Goal: Transaction & Acquisition: Download file/media

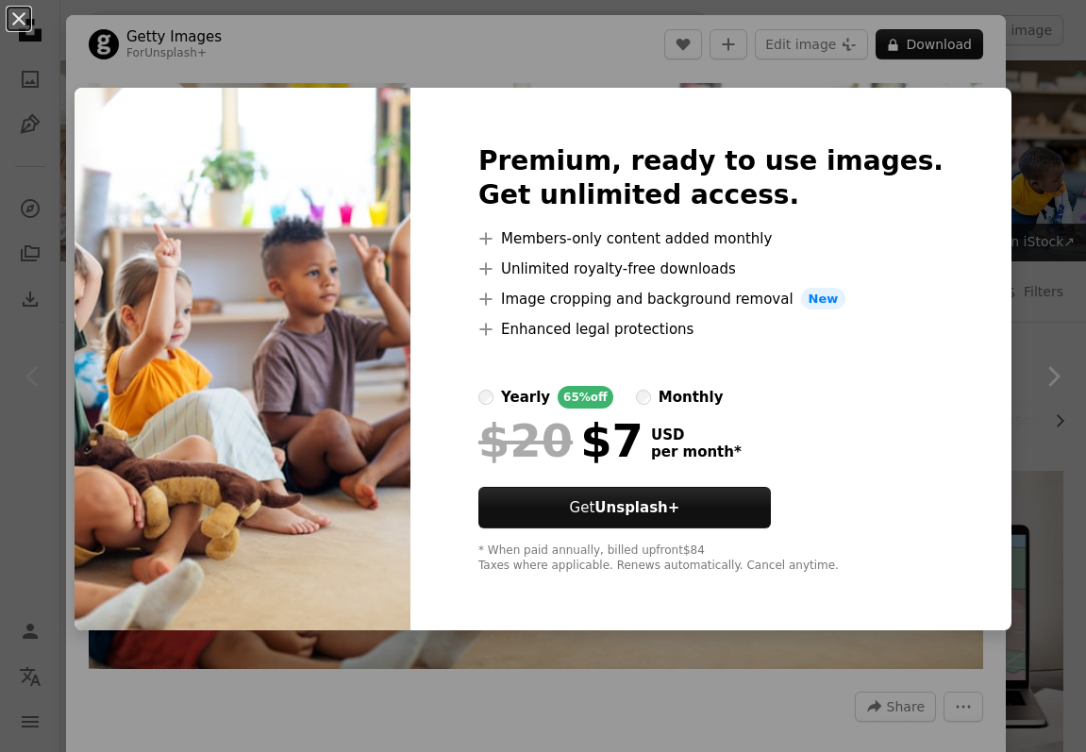
click at [989, 121] on div "An X shape Premium, ready to use images. Get unlimited access. A plus sign Memb…" at bounding box center [543, 376] width 1086 height 752
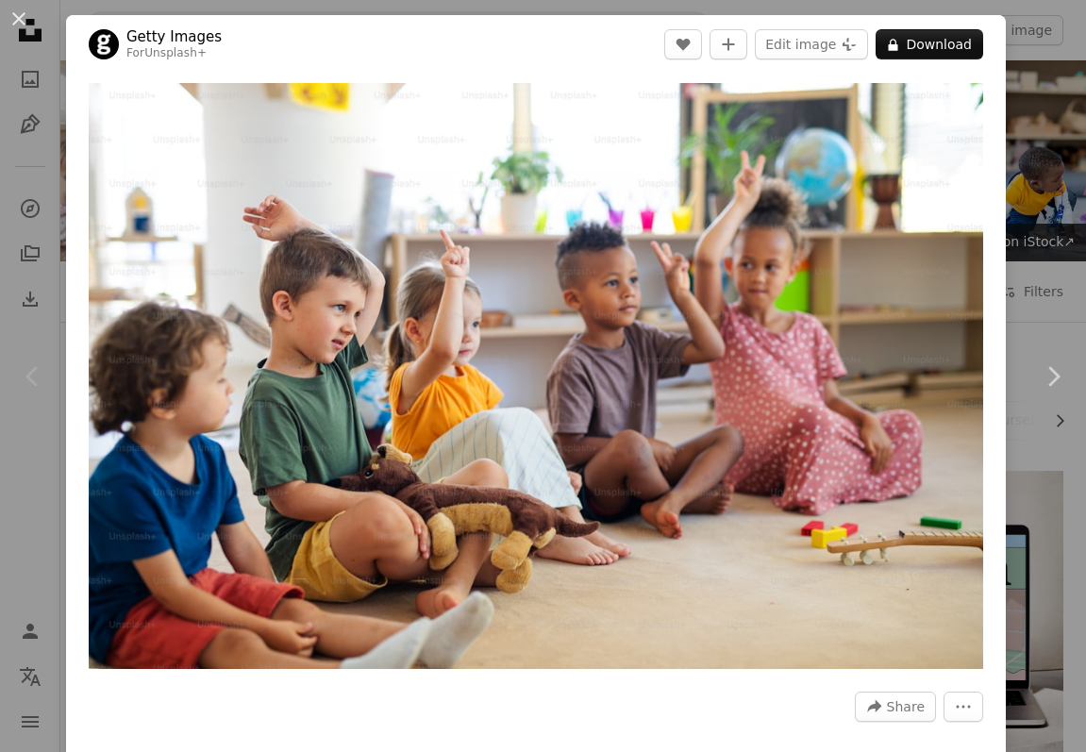
drag, startPoint x: 21, startPoint y: 17, endPoint x: 29, endPoint y: 26, distance: 12.7
click at [22, 18] on button "An X shape" at bounding box center [19, 19] width 23 height 23
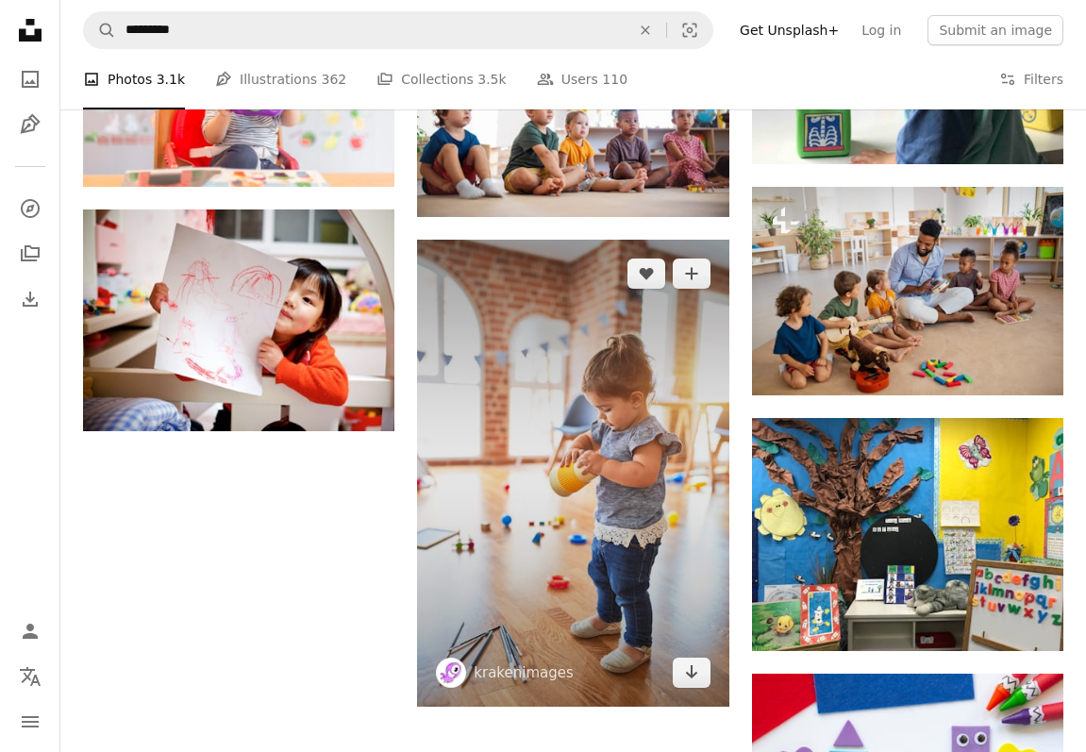
scroll to position [1685, 0]
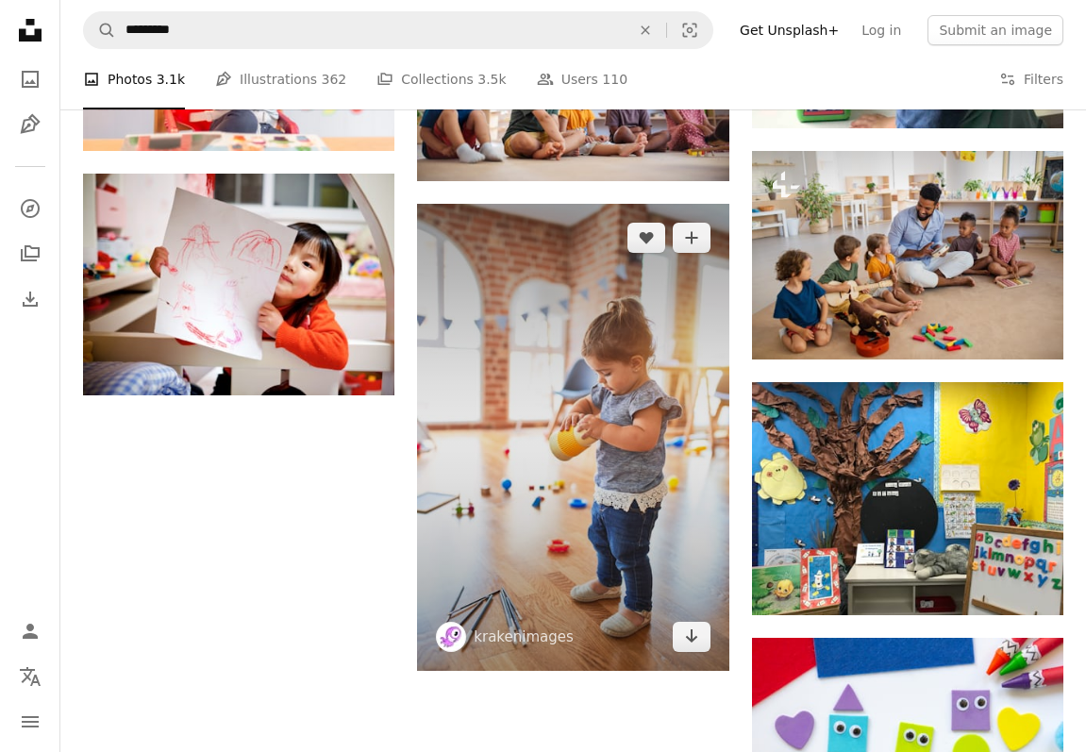
click at [616, 347] on img at bounding box center [572, 437] width 311 height 467
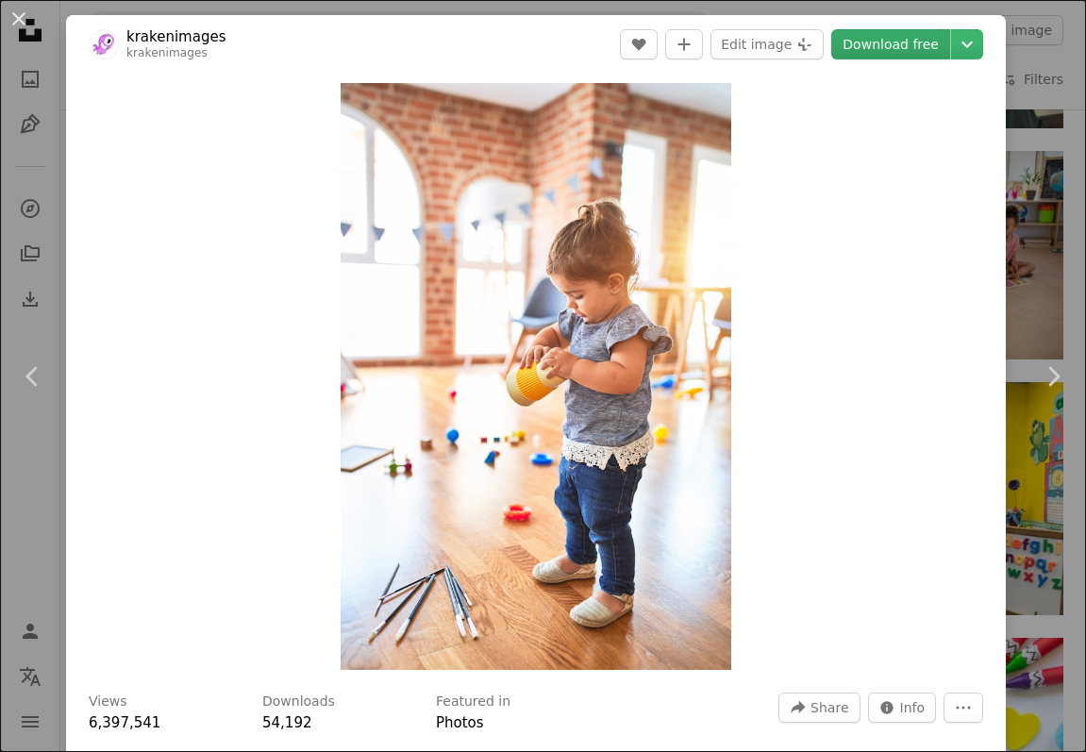
click at [920, 44] on link "Download free" at bounding box center [890, 44] width 119 height 30
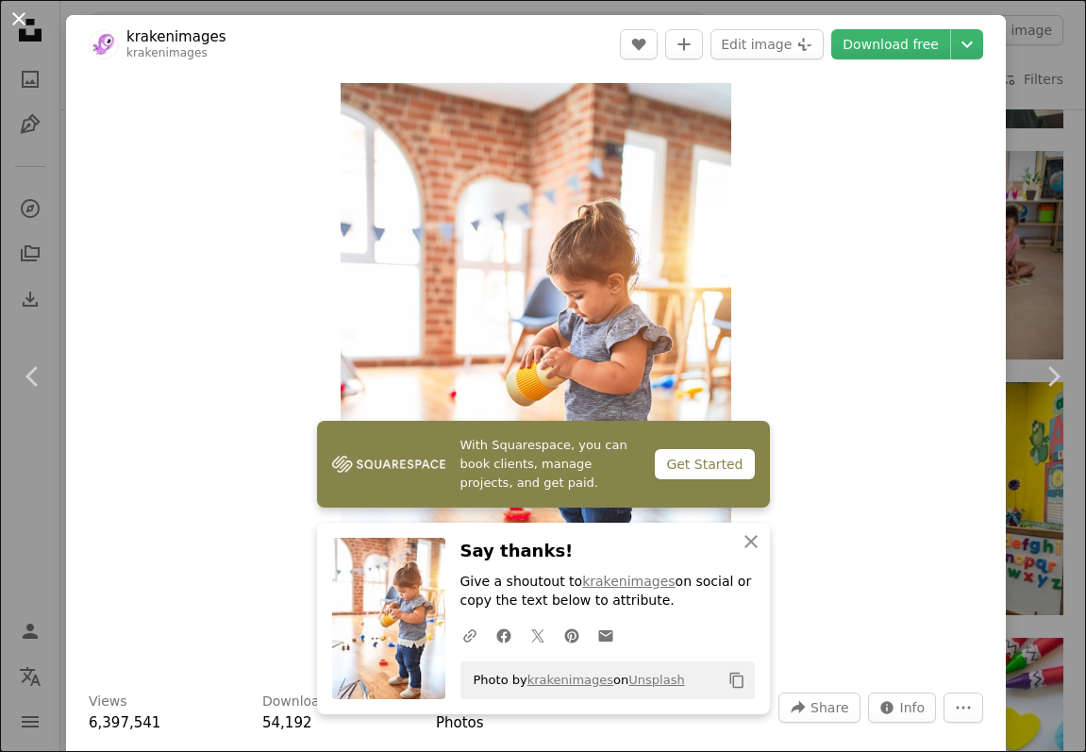
click at [25, 19] on button "An X shape" at bounding box center [19, 19] width 23 height 23
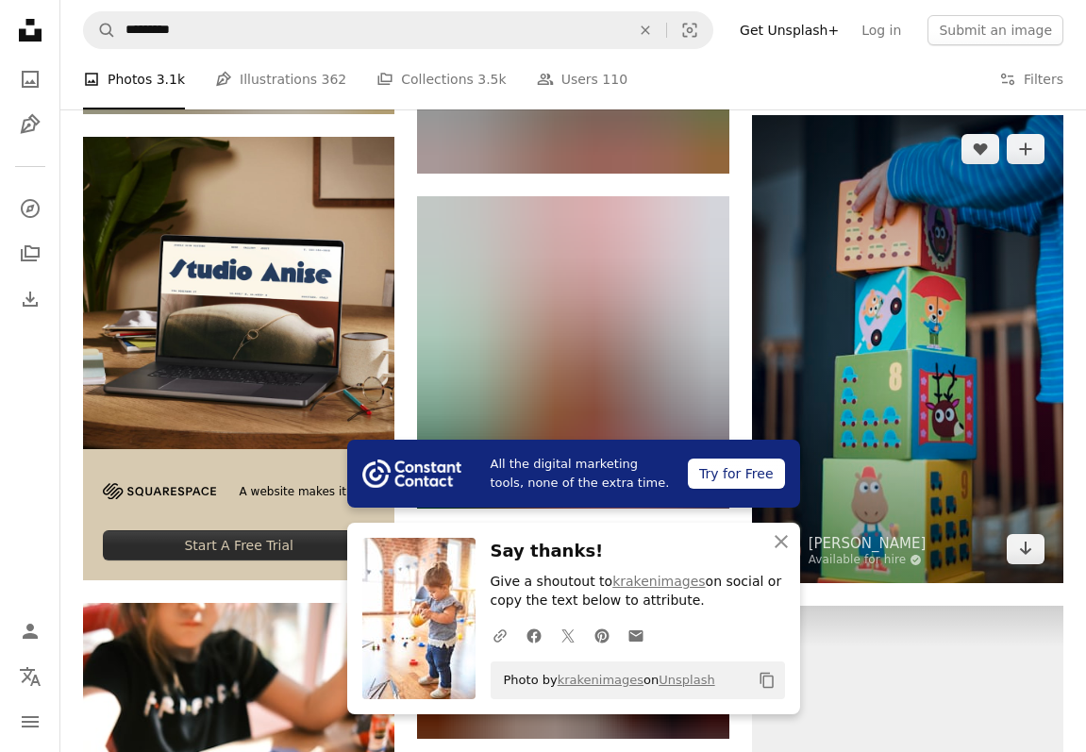
scroll to position [2663, 0]
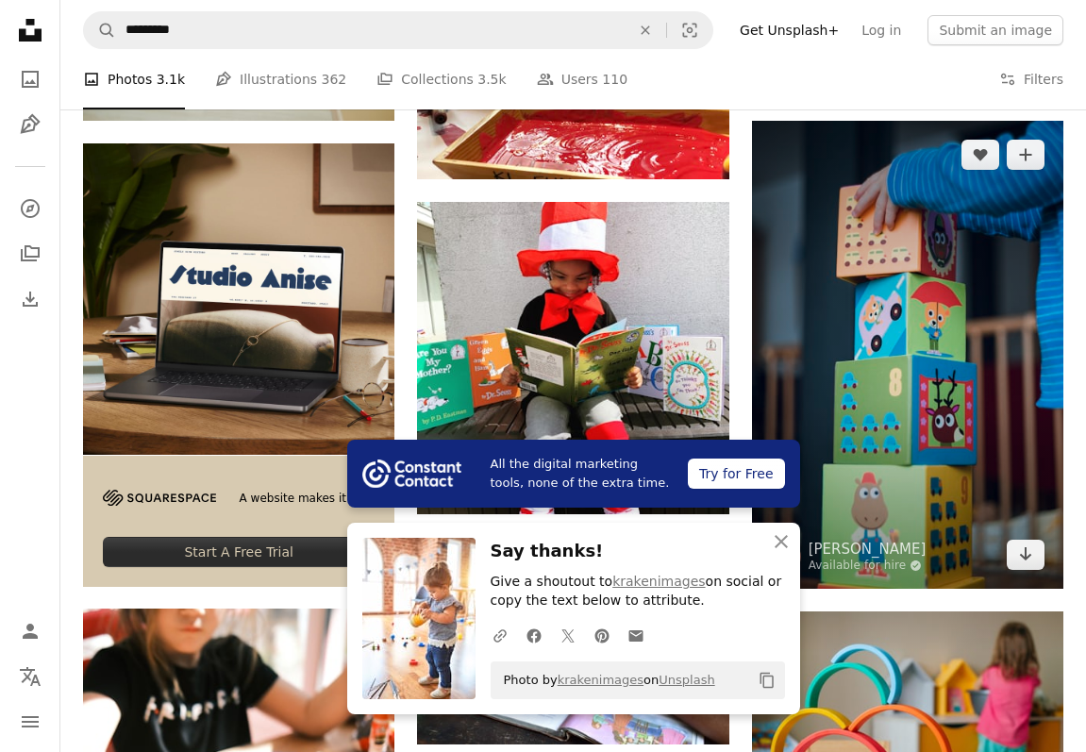
click at [1000, 238] on img at bounding box center [907, 355] width 311 height 468
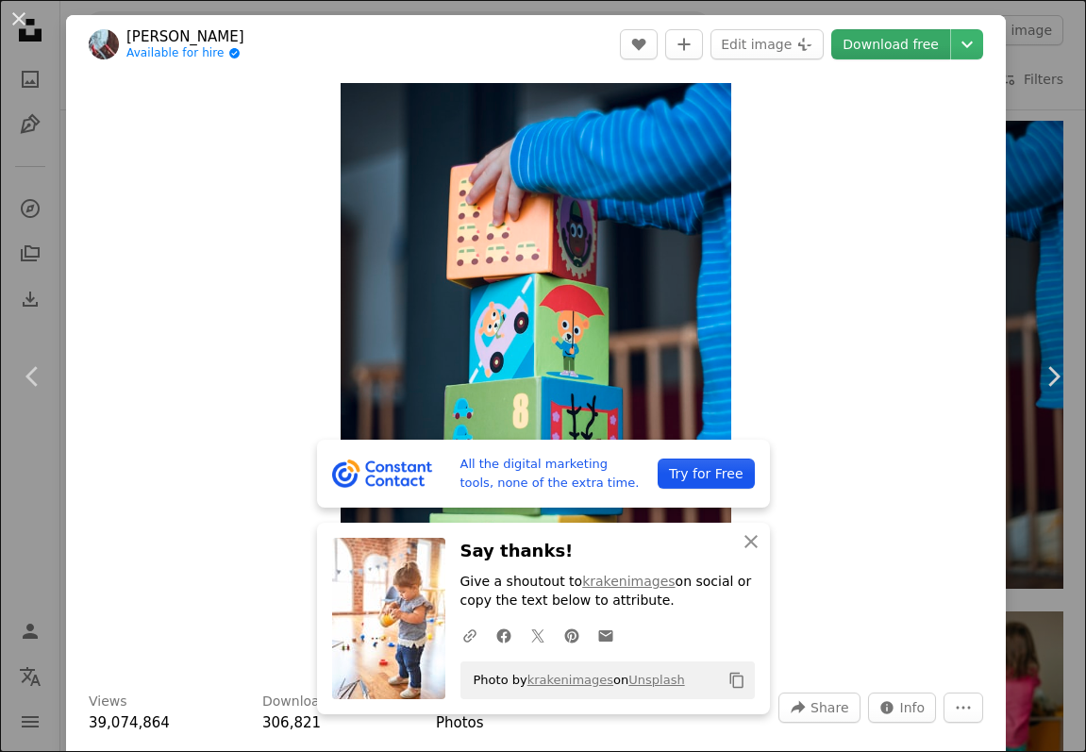
click at [893, 44] on link "Download free" at bounding box center [890, 44] width 119 height 30
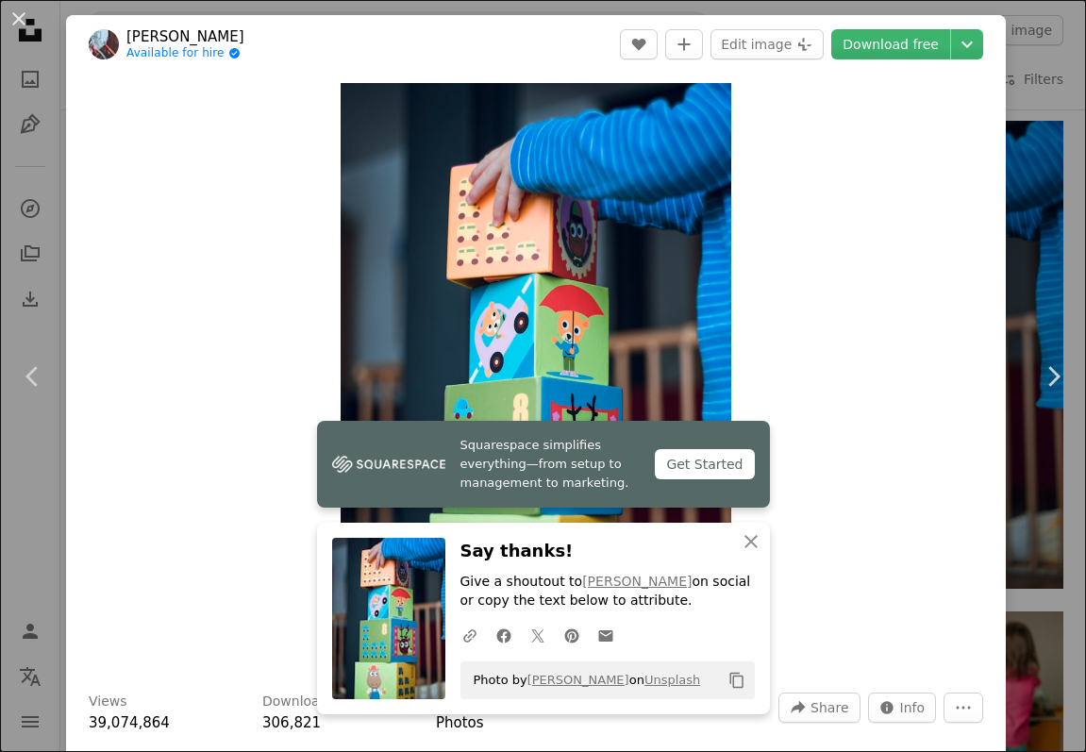
click at [1058, 54] on div "An X shape Chevron left Chevron right Squarespace simplifies everything—from se…" at bounding box center [543, 376] width 1086 height 752
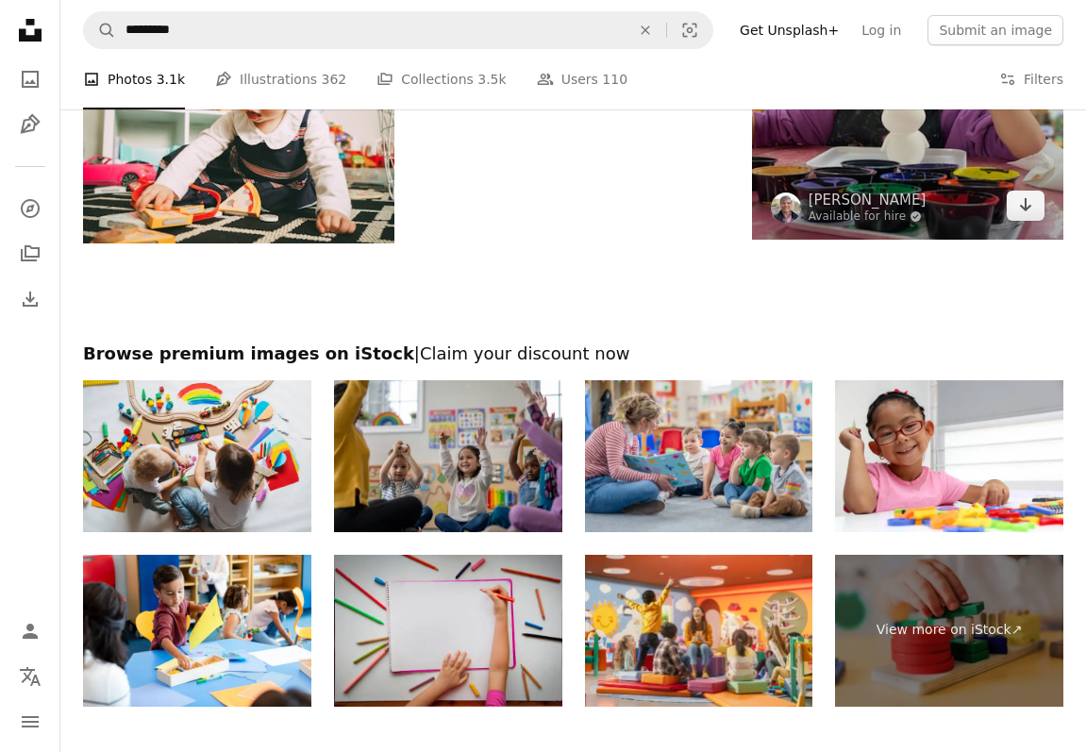
scroll to position [4191, 0]
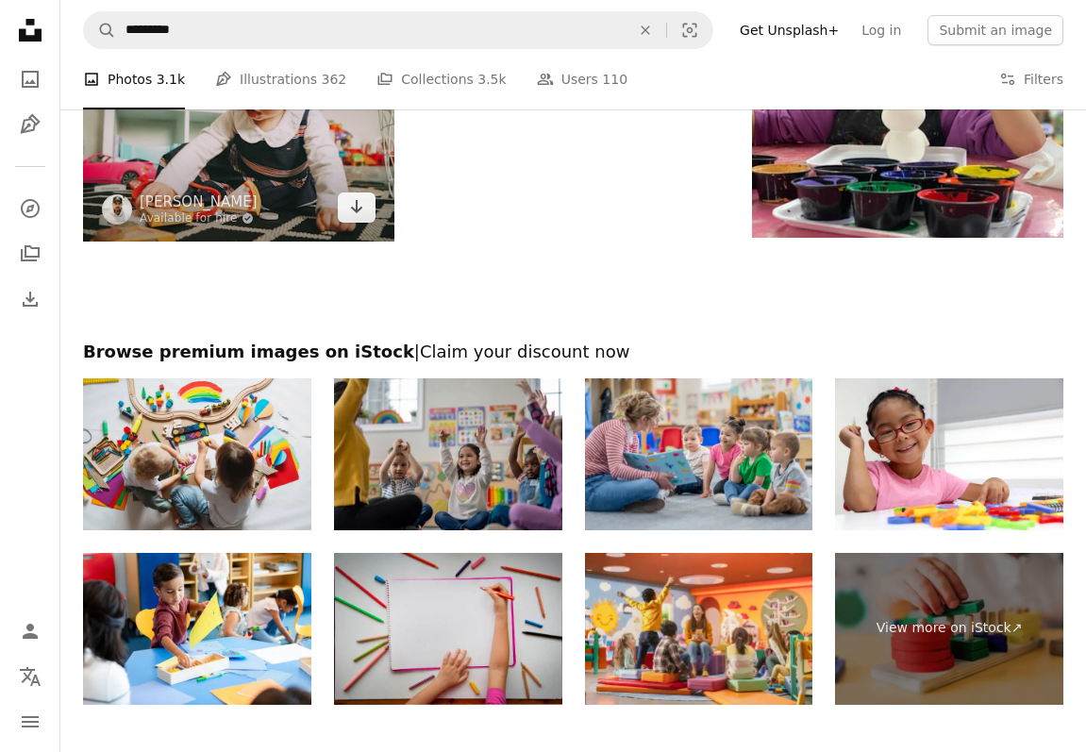
click at [285, 186] on img at bounding box center [238, 137] width 311 height 208
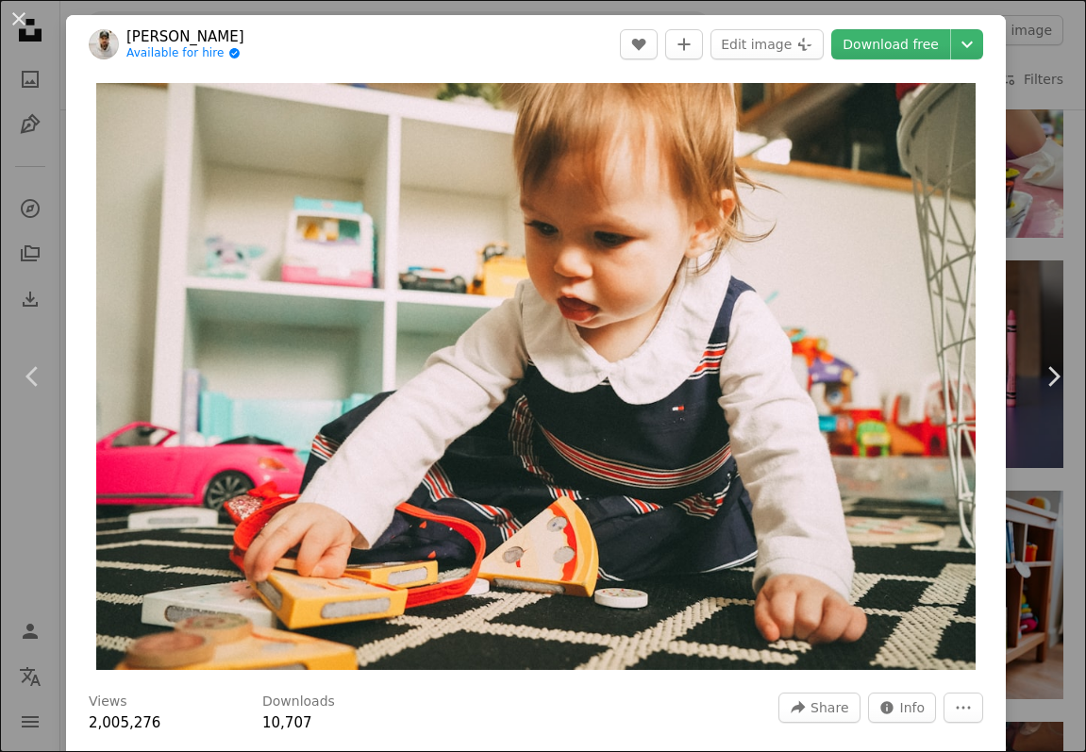
click at [1057, 54] on div "An X shape Chevron left Chevron right [PERSON_NAME] T Available for hire A chec…" at bounding box center [543, 376] width 1086 height 752
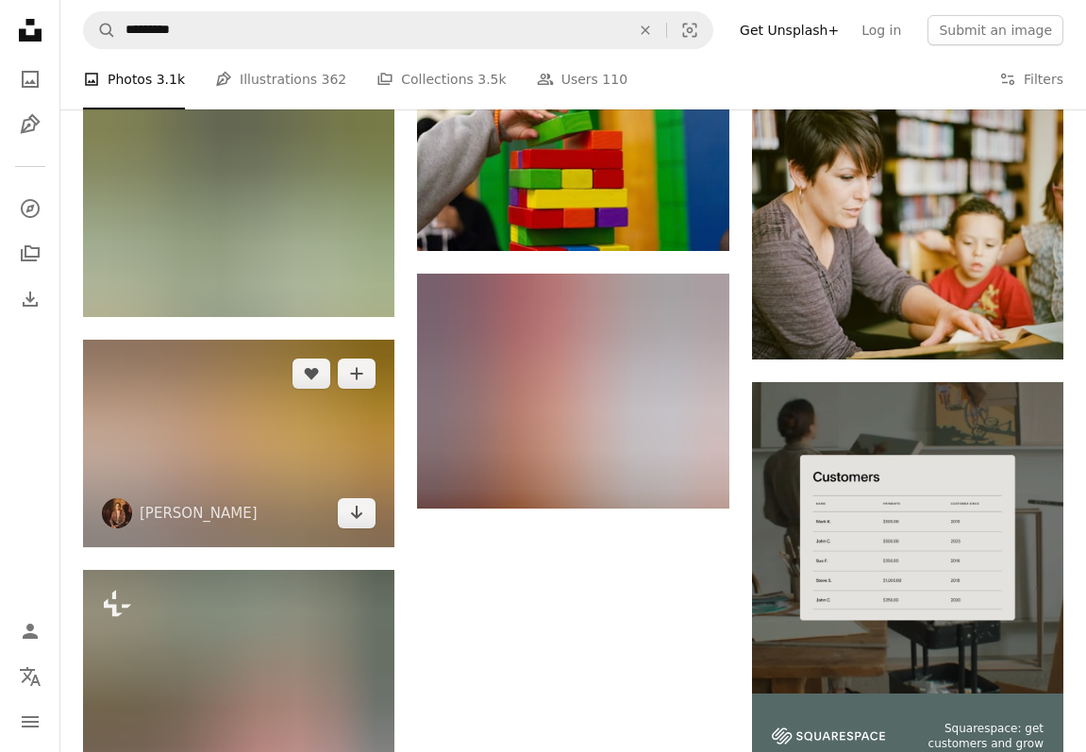
scroll to position [5299, 0]
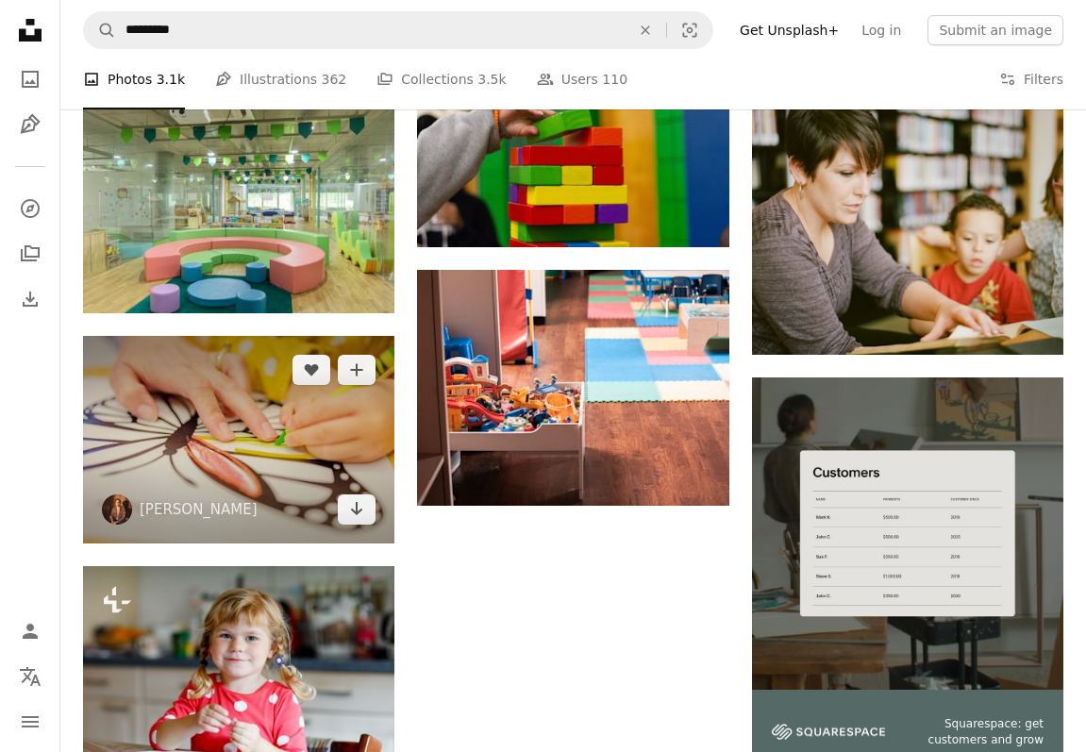
click at [175, 425] on img at bounding box center [238, 440] width 311 height 208
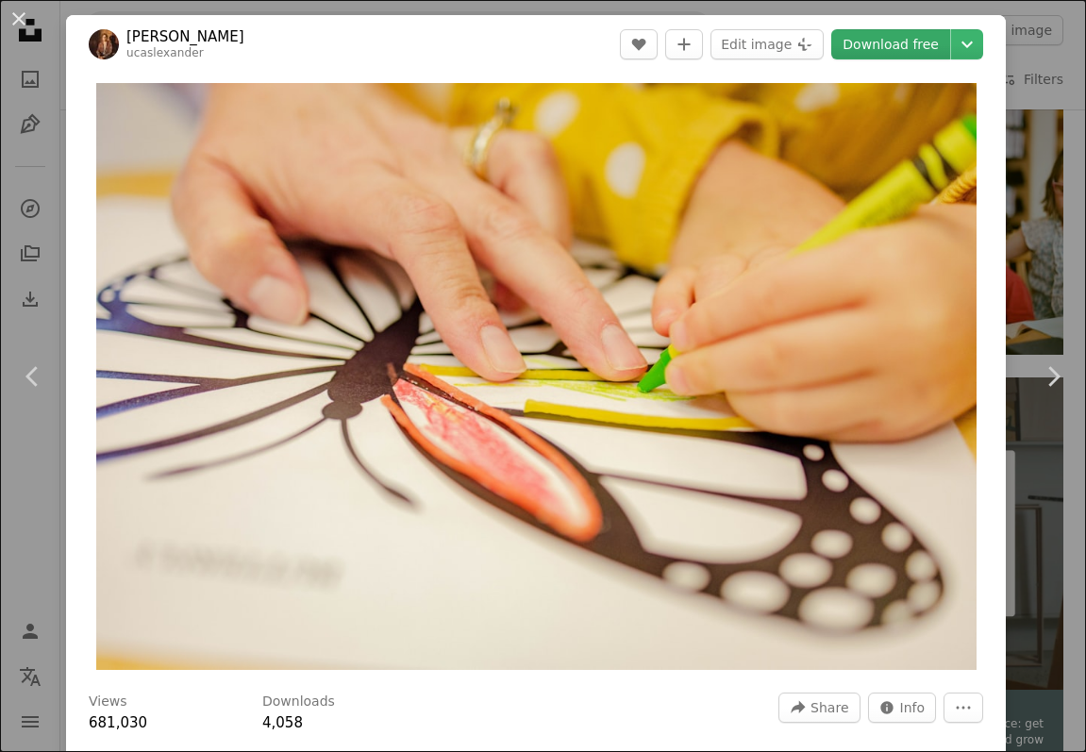
click at [888, 49] on link "Download free" at bounding box center [890, 44] width 119 height 30
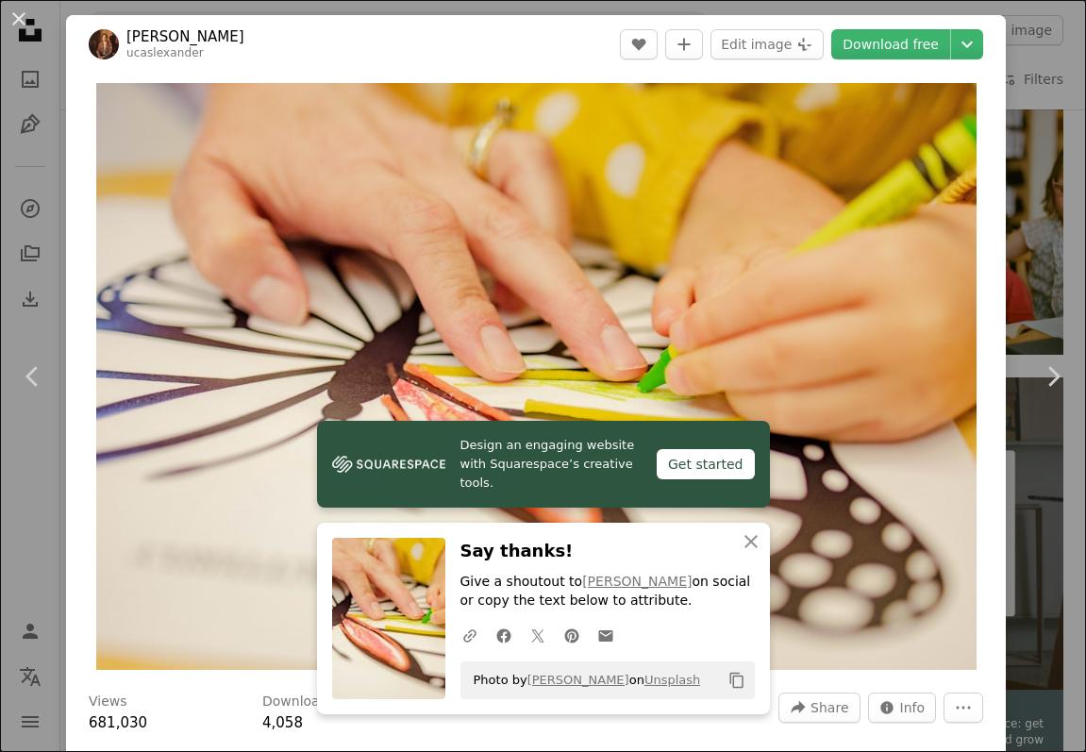
click at [1035, 125] on div "An X shape Chevron left Chevron right Design an engaging website with Squarespa…" at bounding box center [543, 376] width 1086 height 752
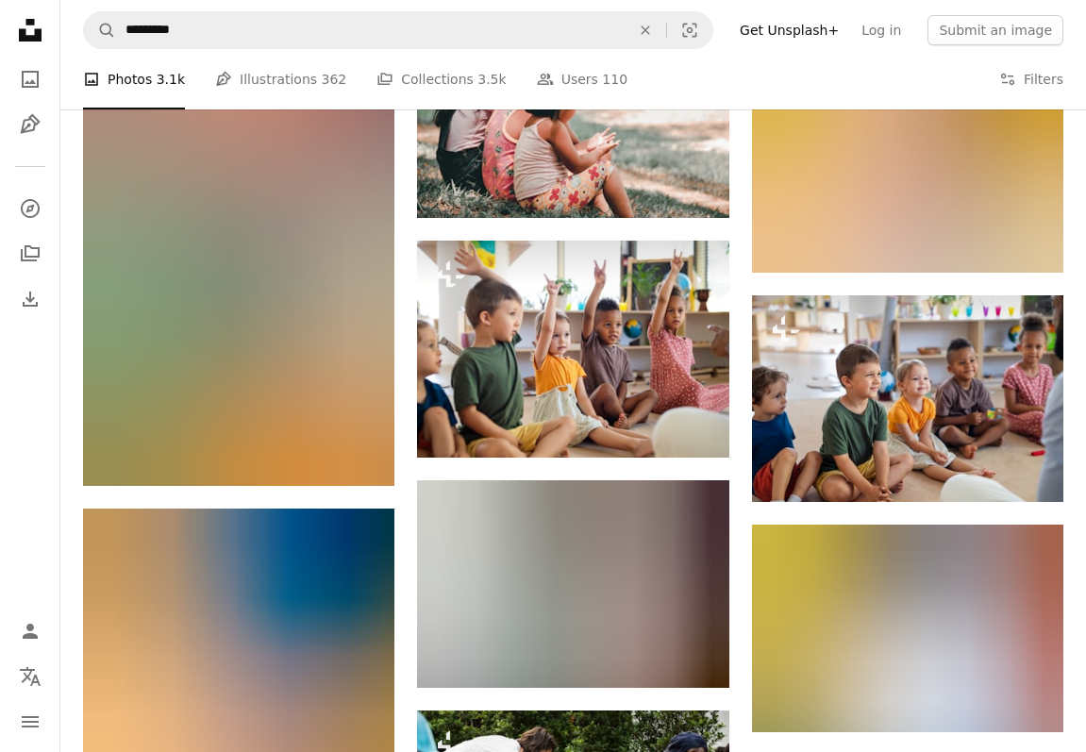
scroll to position [6281, 0]
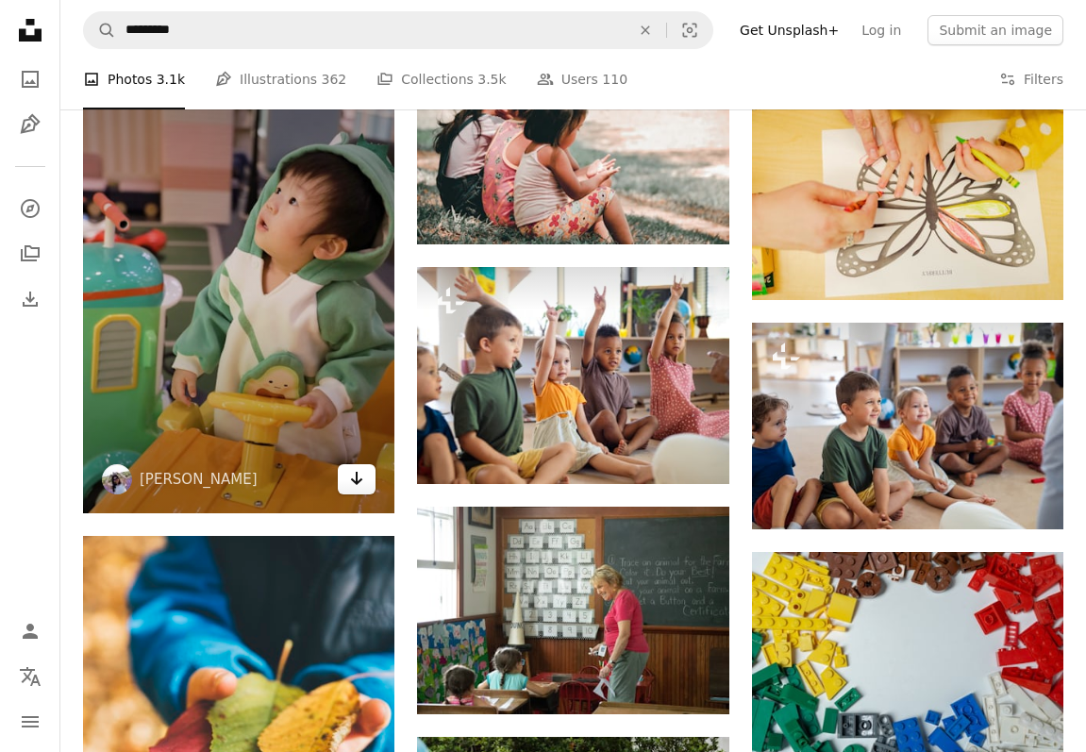
click at [358, 467] on icon "Arrow pointing down" at bounding box center [356, 478] width 15 height 23
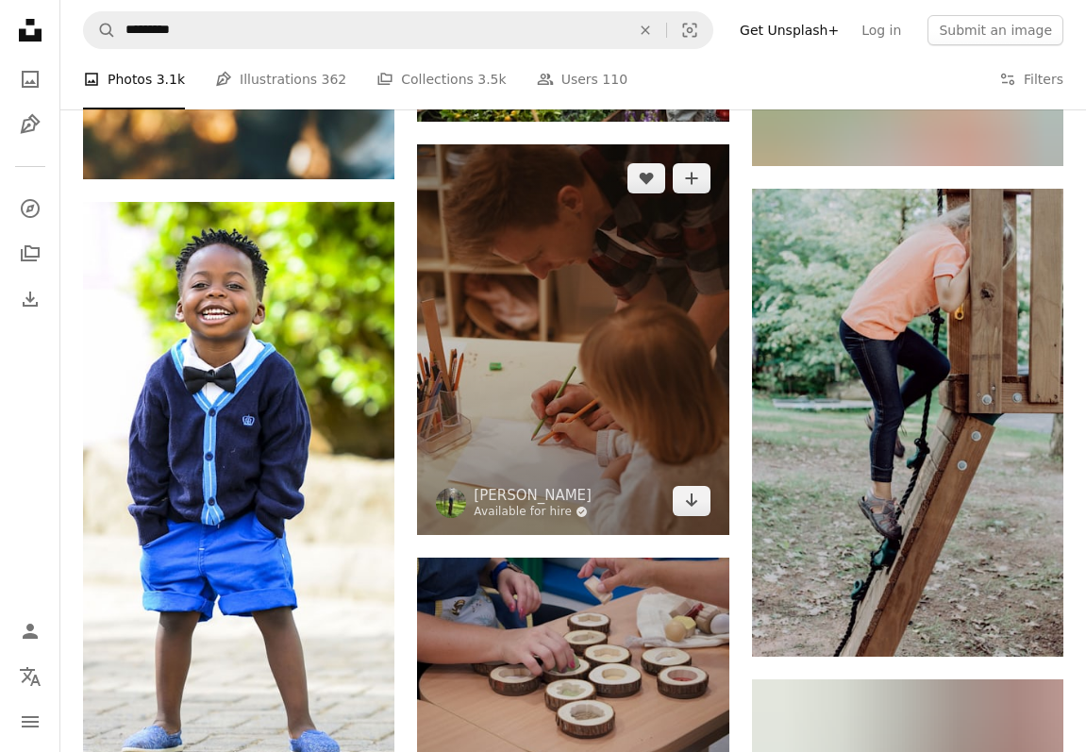
scroll to position [7100, 0]
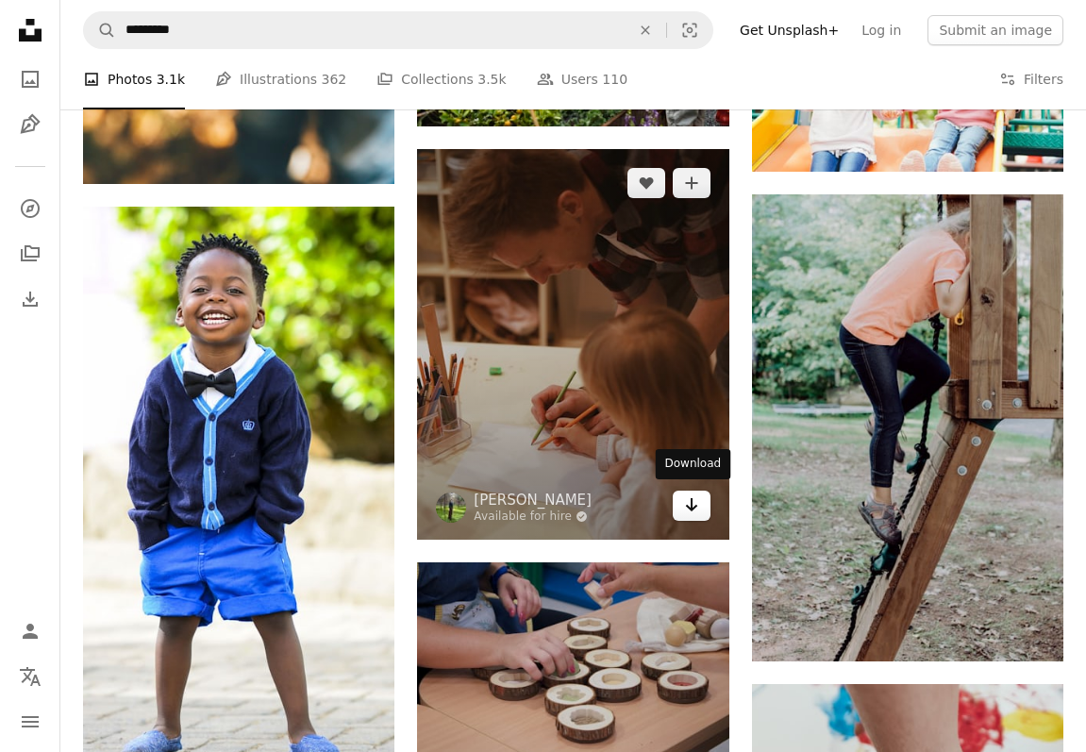
click at [685, 494] on icon "Arrow pointing down" at bounding box center [691, 504] width 15 height 23
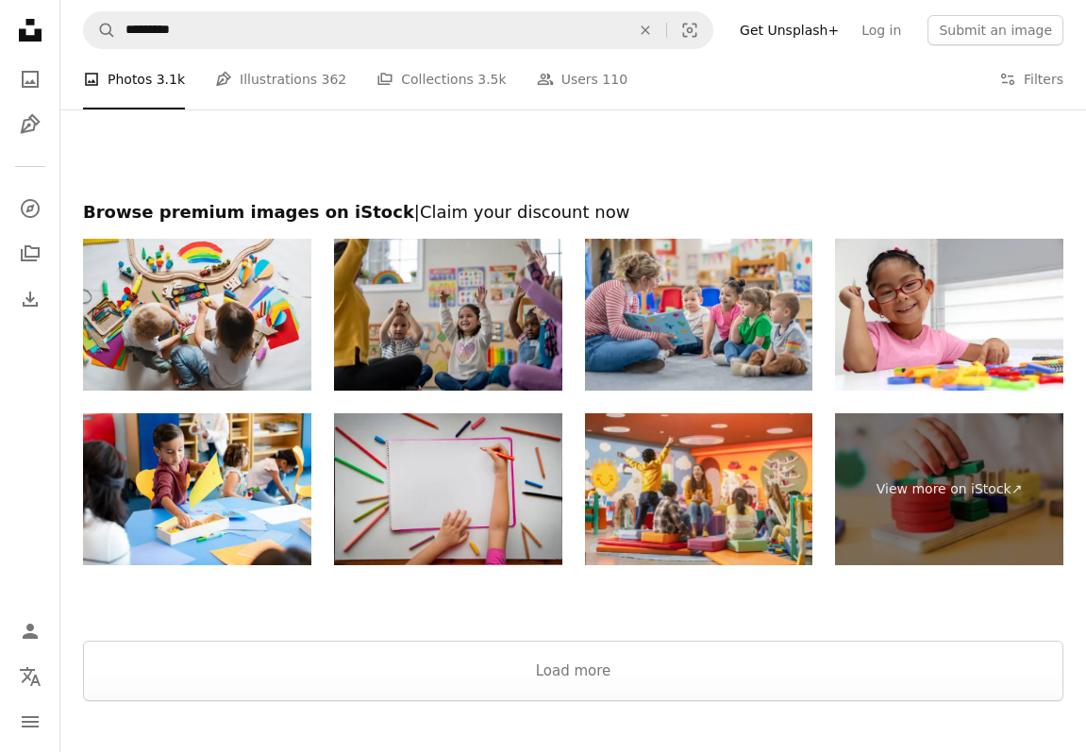
scroll to position [8909, 0]
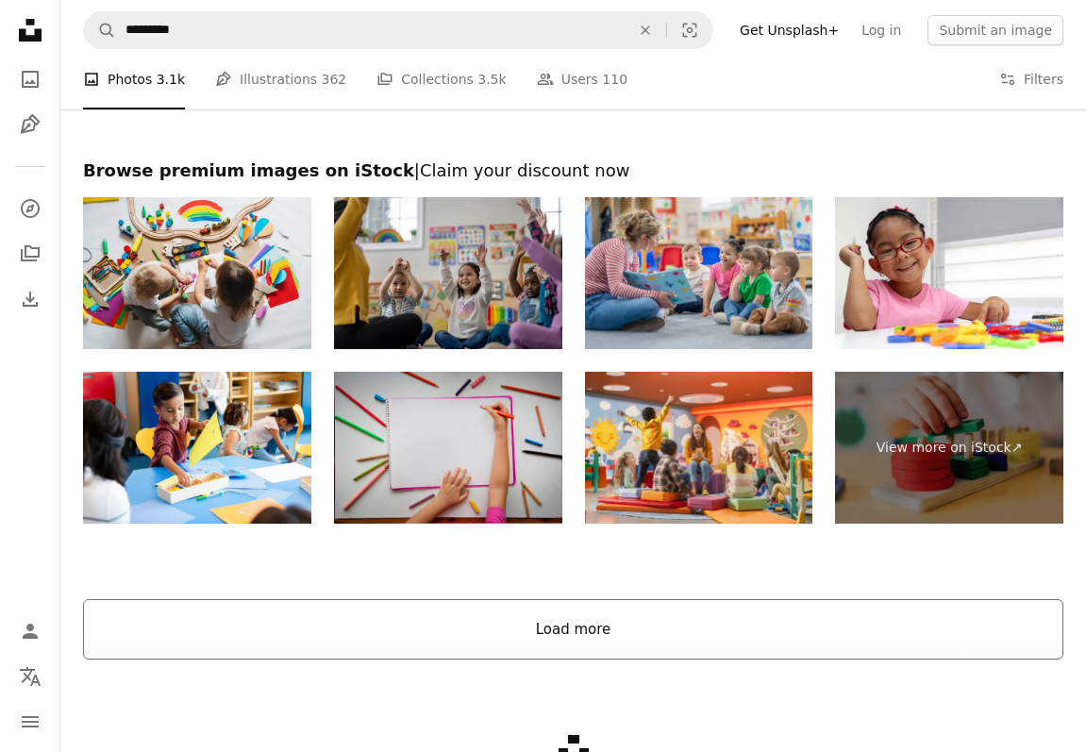
click at [564, 632] on button "Load more" at bounding box center [573, 629] width 980 height 60
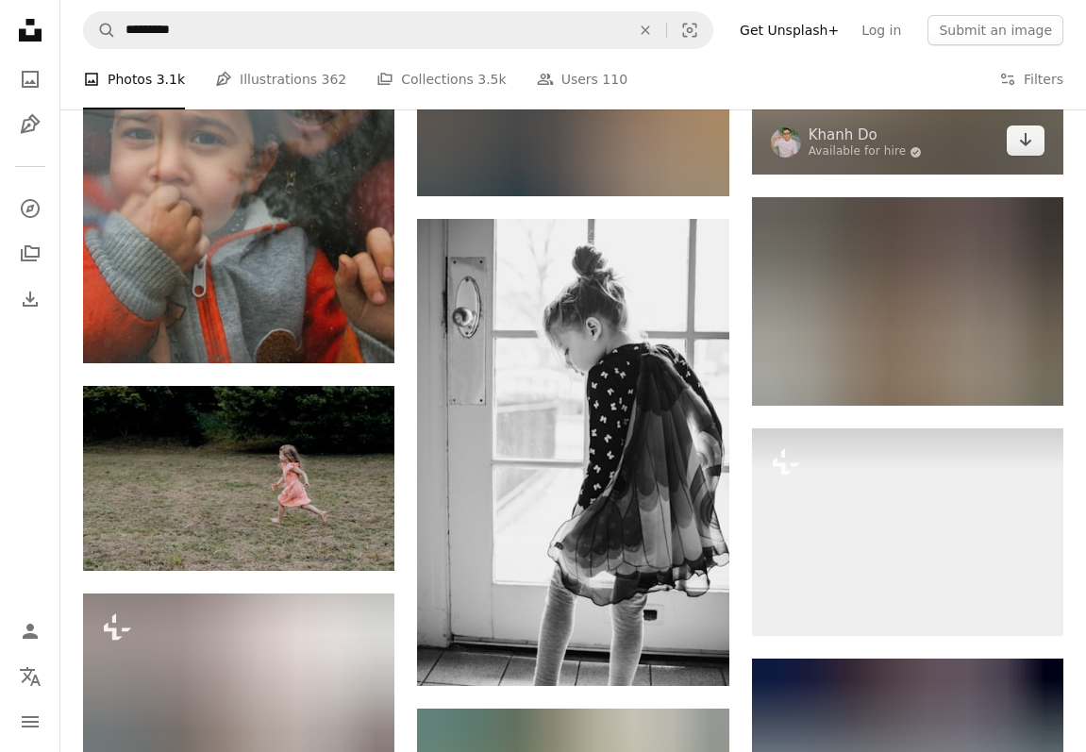
scroll to position [9714, 0]
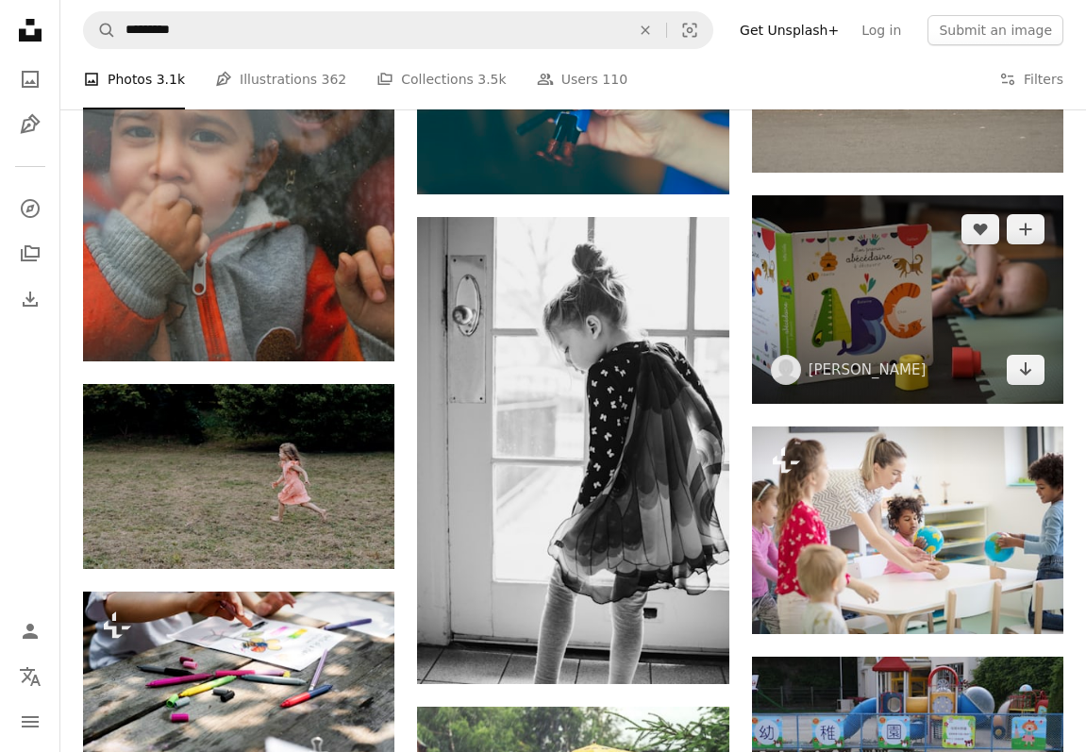
click at [859, 310] on img at bounding box center [907, 299] width 311 height 208
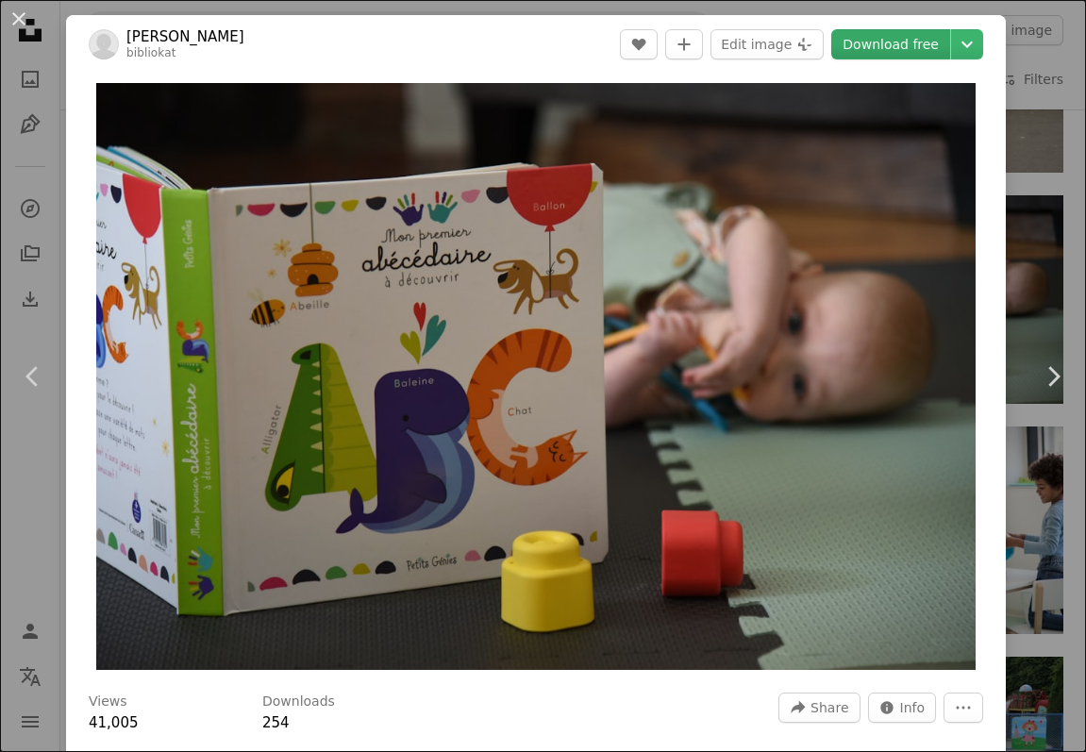
click at [906, 43] on link "Download free" at bounding box center [890, 44] width 119 height 30
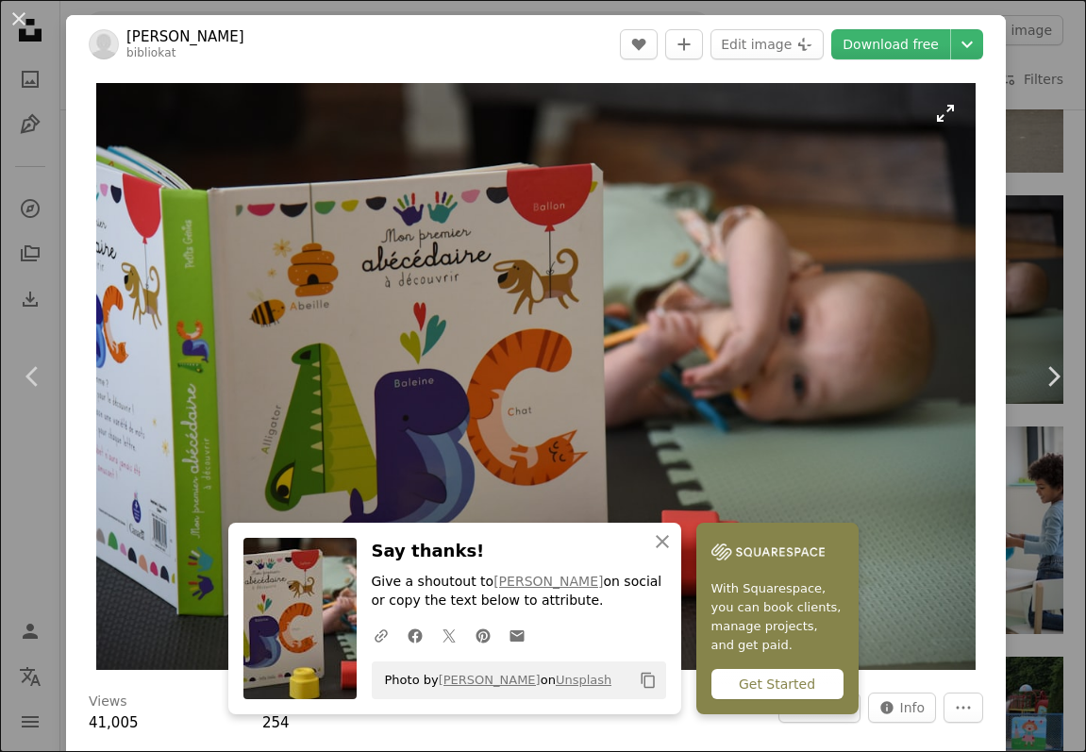
click at [392, 362] on img "Zoom in on this image" at bounding box center [535, 376] width 879 height 587
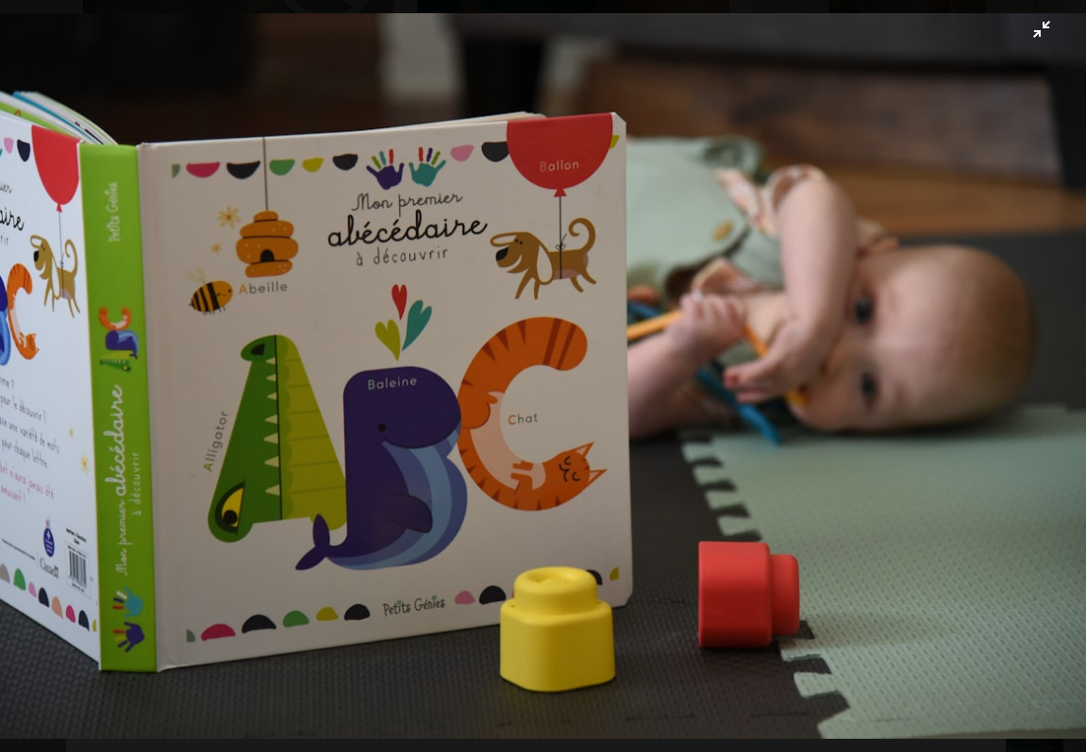
click at [736, 95] on img "Zoom out on this image" at bounding box center [543, 375] width 1088 height 725
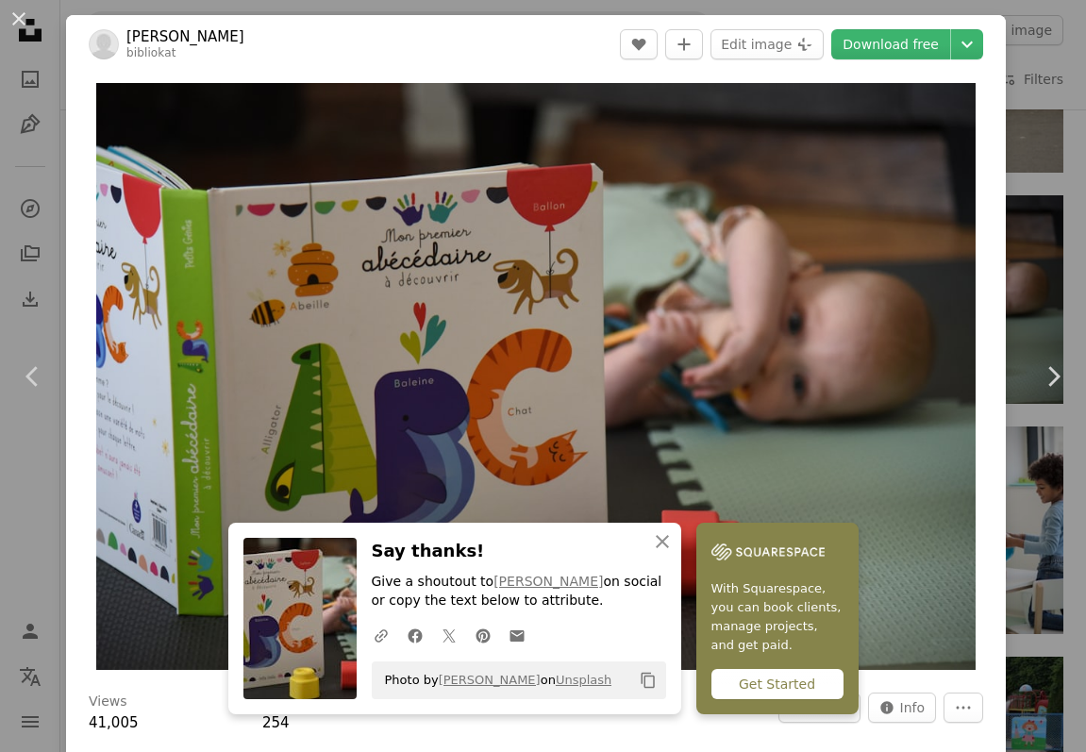
click at [224, 40] on link "[PERSON_NAME]" at bounding box center [185, 36] width 118 height 19
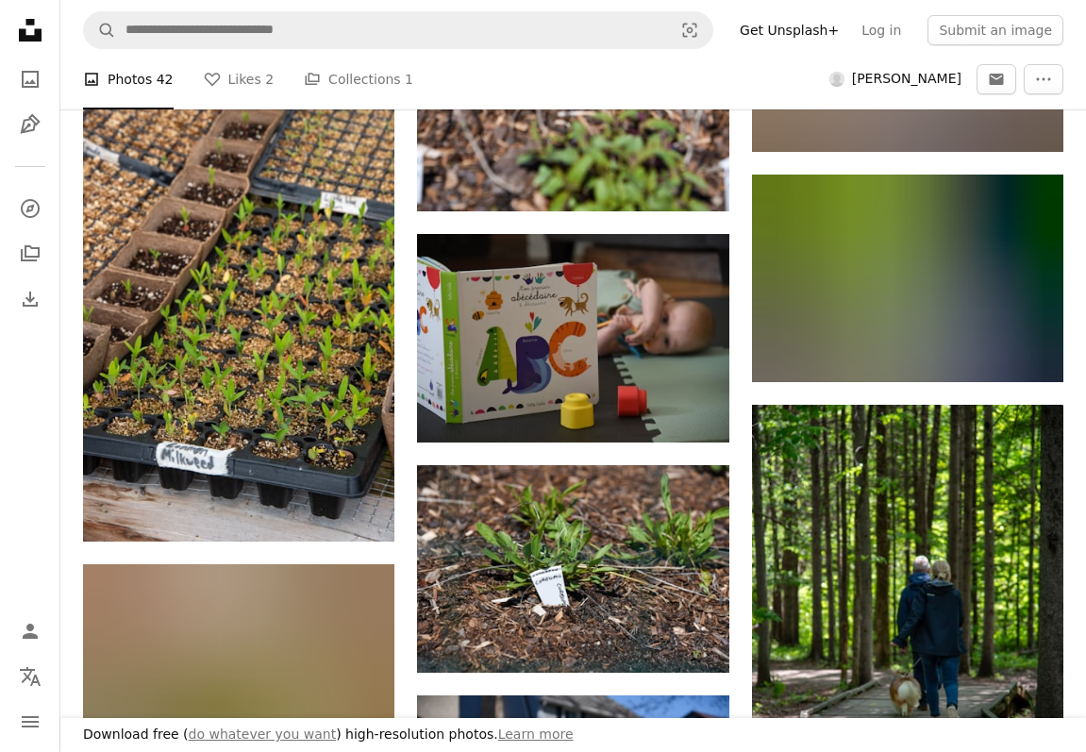
scroll to position [1416, 0]
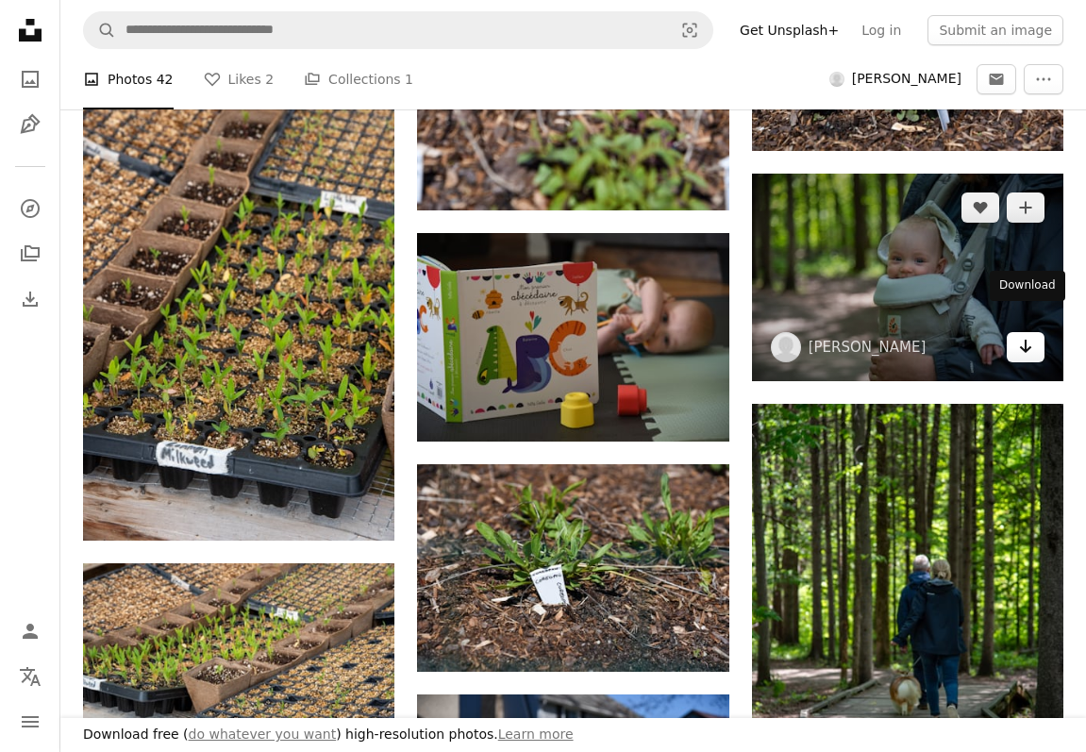
click at [1029, 335] on icon "Arrow pointing down" at bounding box center [1025, 346] width 15 height 23
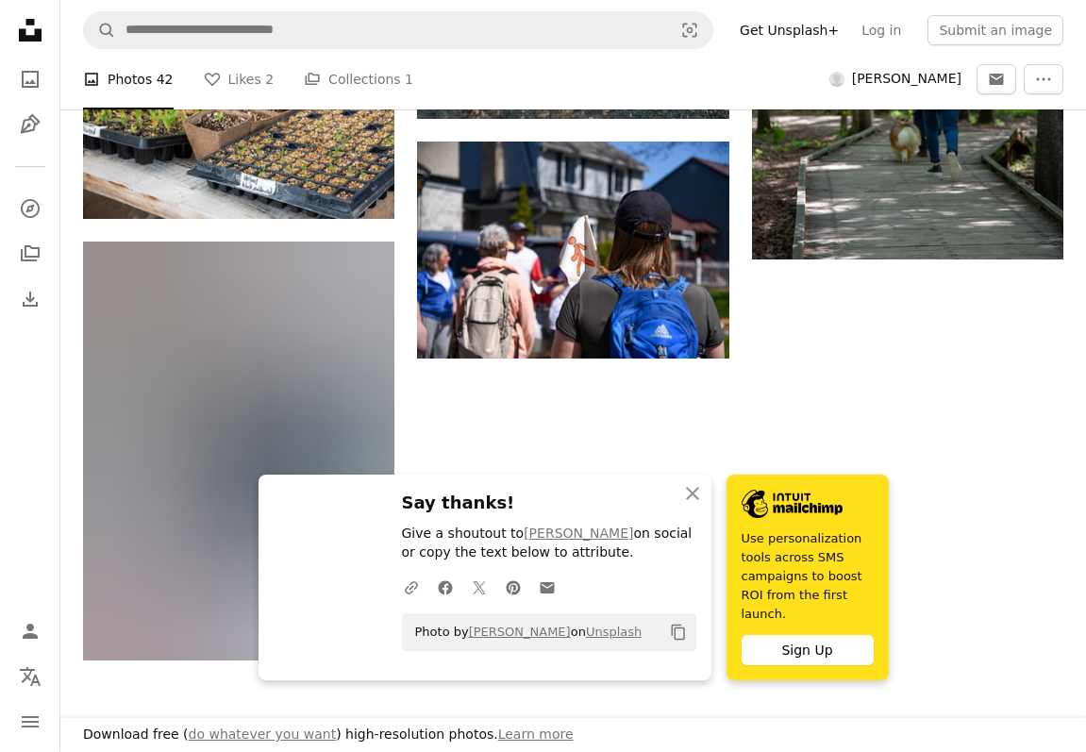
scroll to position [1980, 0]
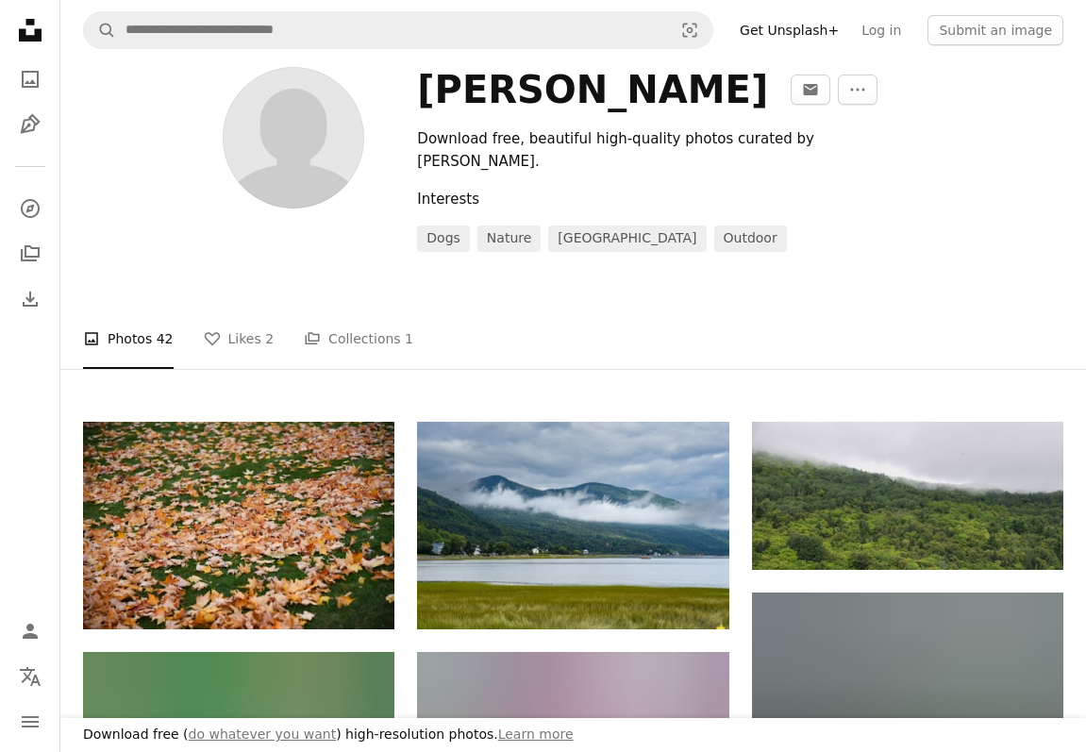
scroll to position [0, 0]
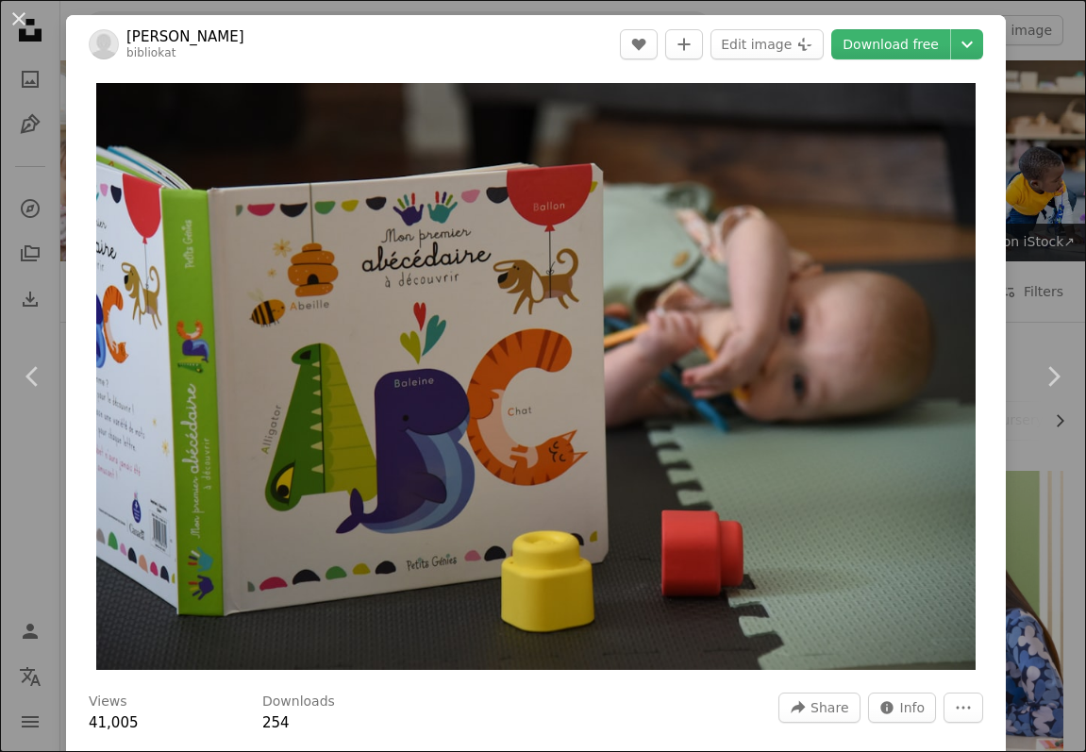
scroll to position [9714, 0]
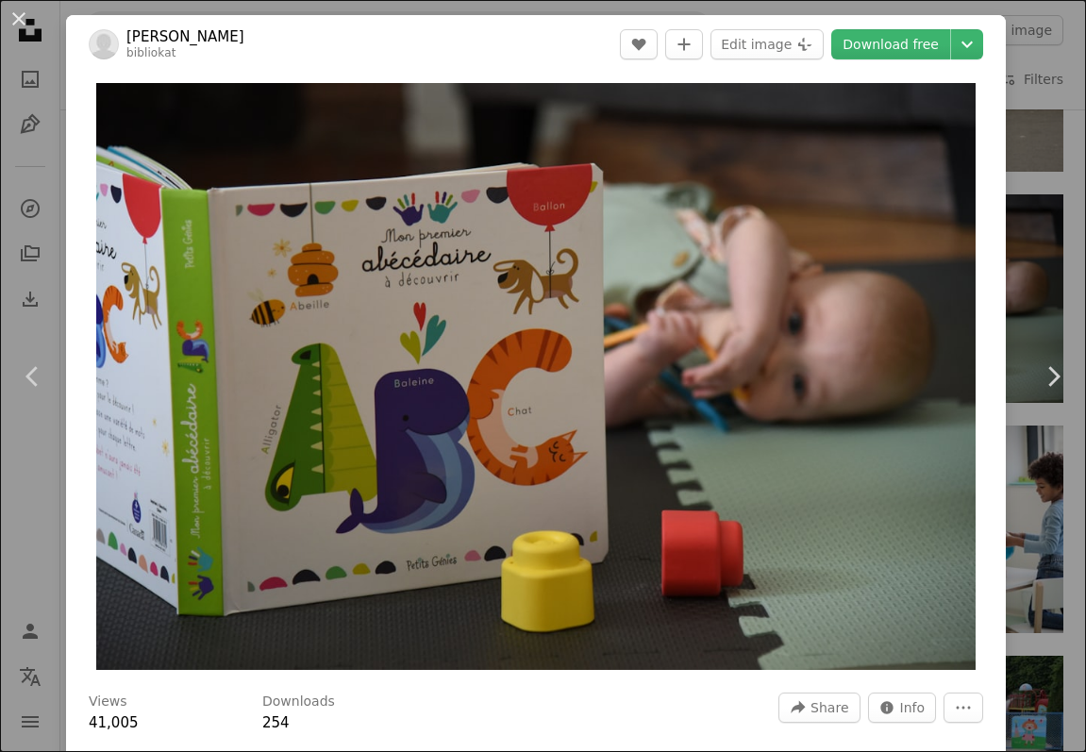
click at [1047, 56] on div "An X shape Chevron left Chevron right [PERSON_NAME] bibliokat A heart A plus si…" at bounding box center [543, 376] width 1086 height 752
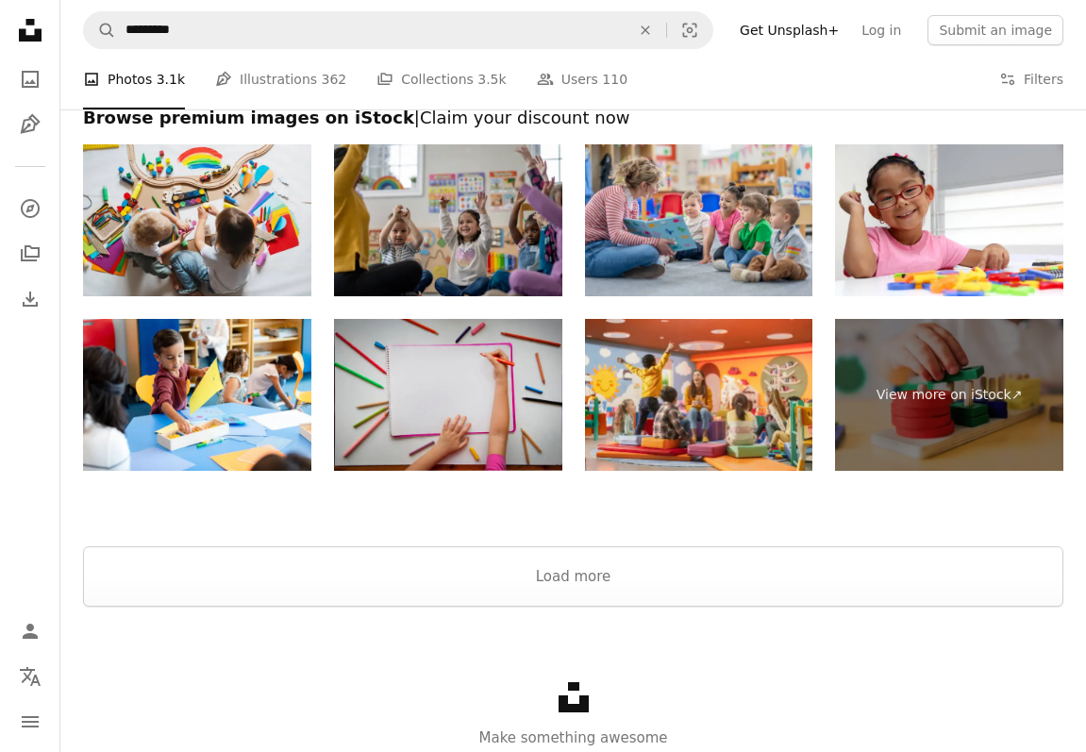
scroll to position [12948, 0]
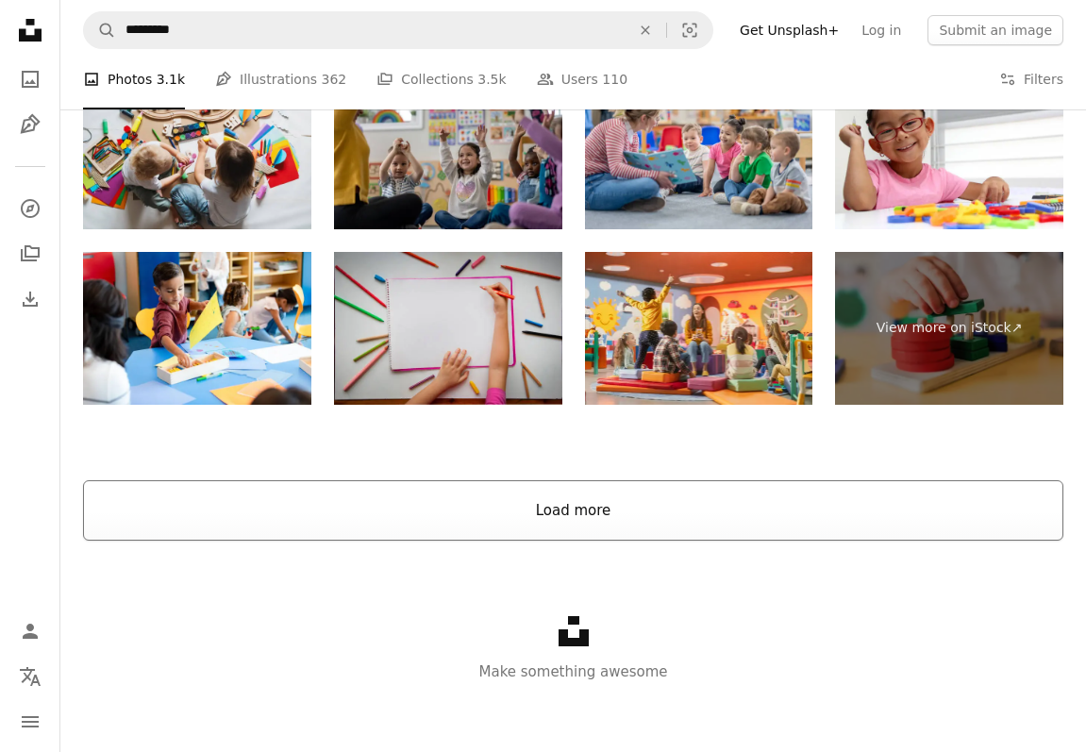
click at [522, 520] on button "Load more" at bounding box center [573, 510] width 980 height 60
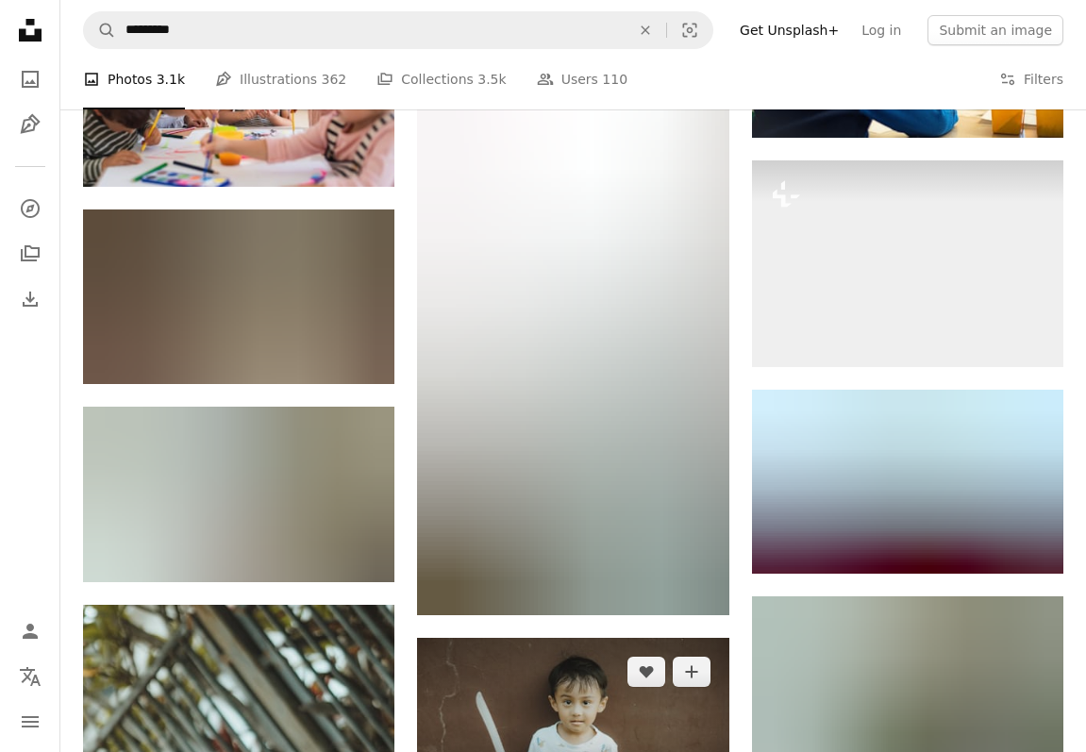
scroll to position [12746, 0]
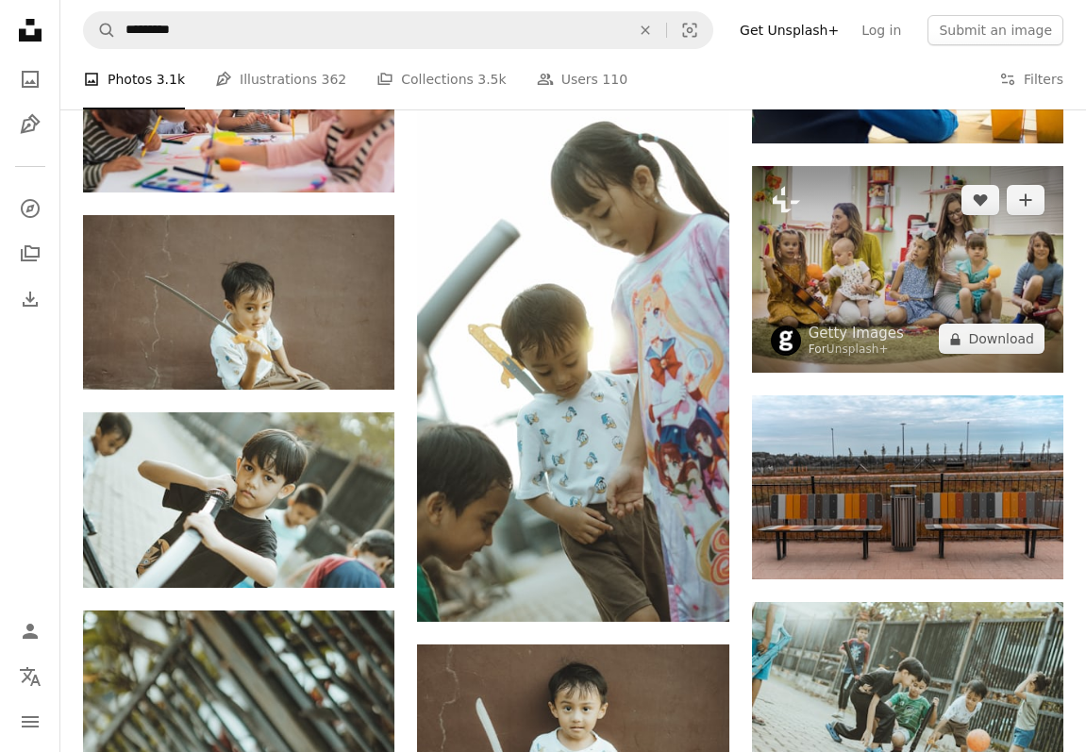
click at [902, 247] on img at bounding box center [907, 269] width 311 height 207
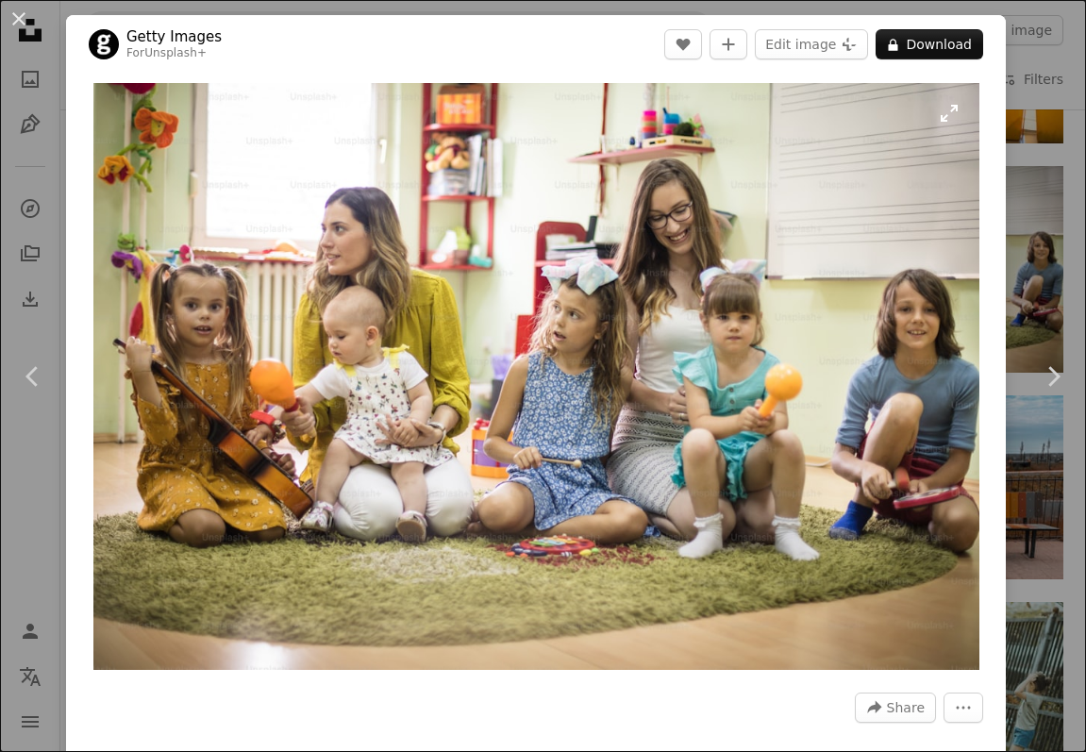
click at [951, 119] on img "Zoom in on this image" at bounding box center [536, 376] width 886 height 587
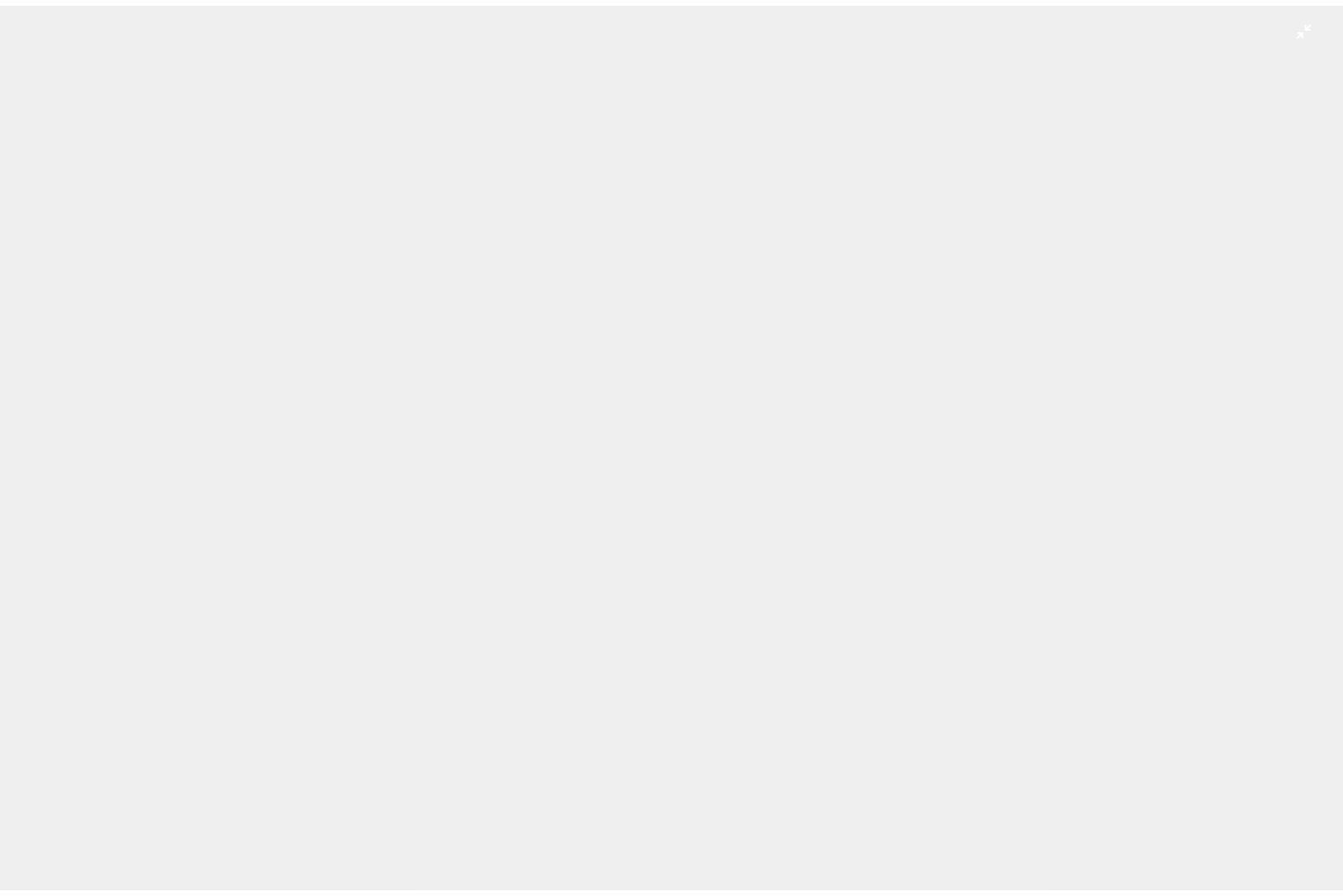
scroll to position [13589, 0]
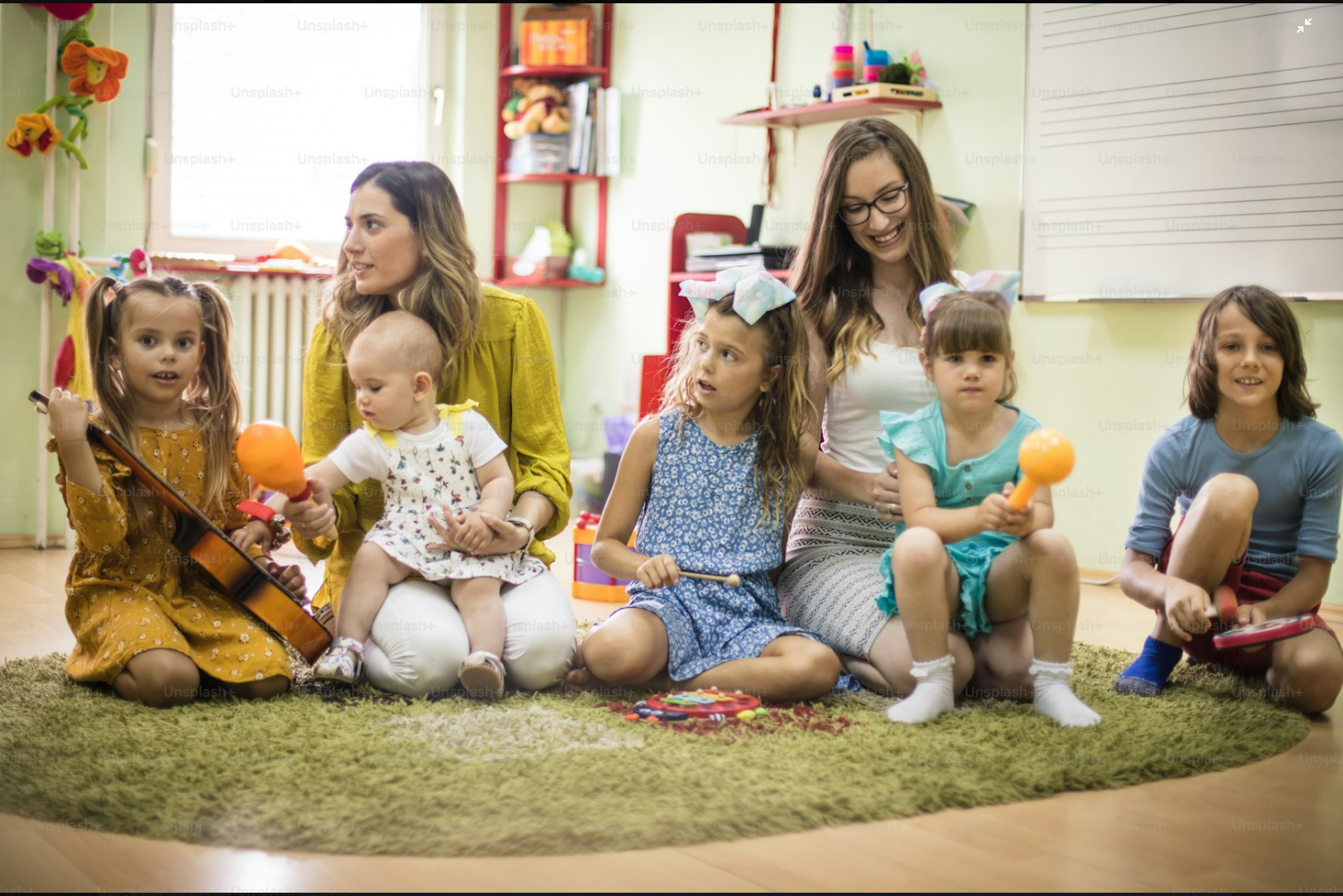
click at [948, 29] on img "Zoom out on this image" at bounding box center [671, 449] width 1345 height 891
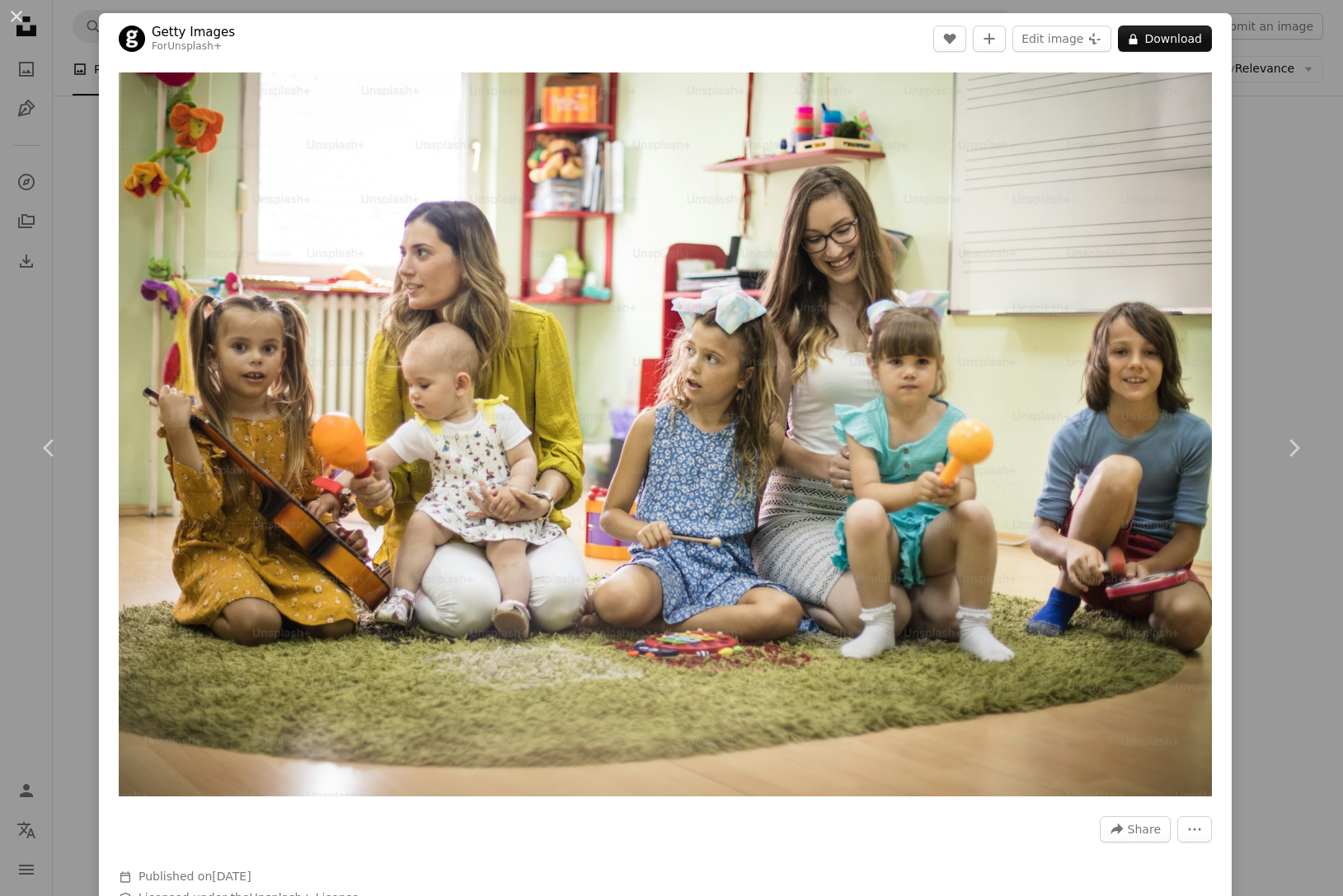
click at [948, 181] on div "An X shape Chevron left Chevron right Getty Images For Unsplash+ A heart A plus…" at bounding box center [671, 448] width 1343 height 896
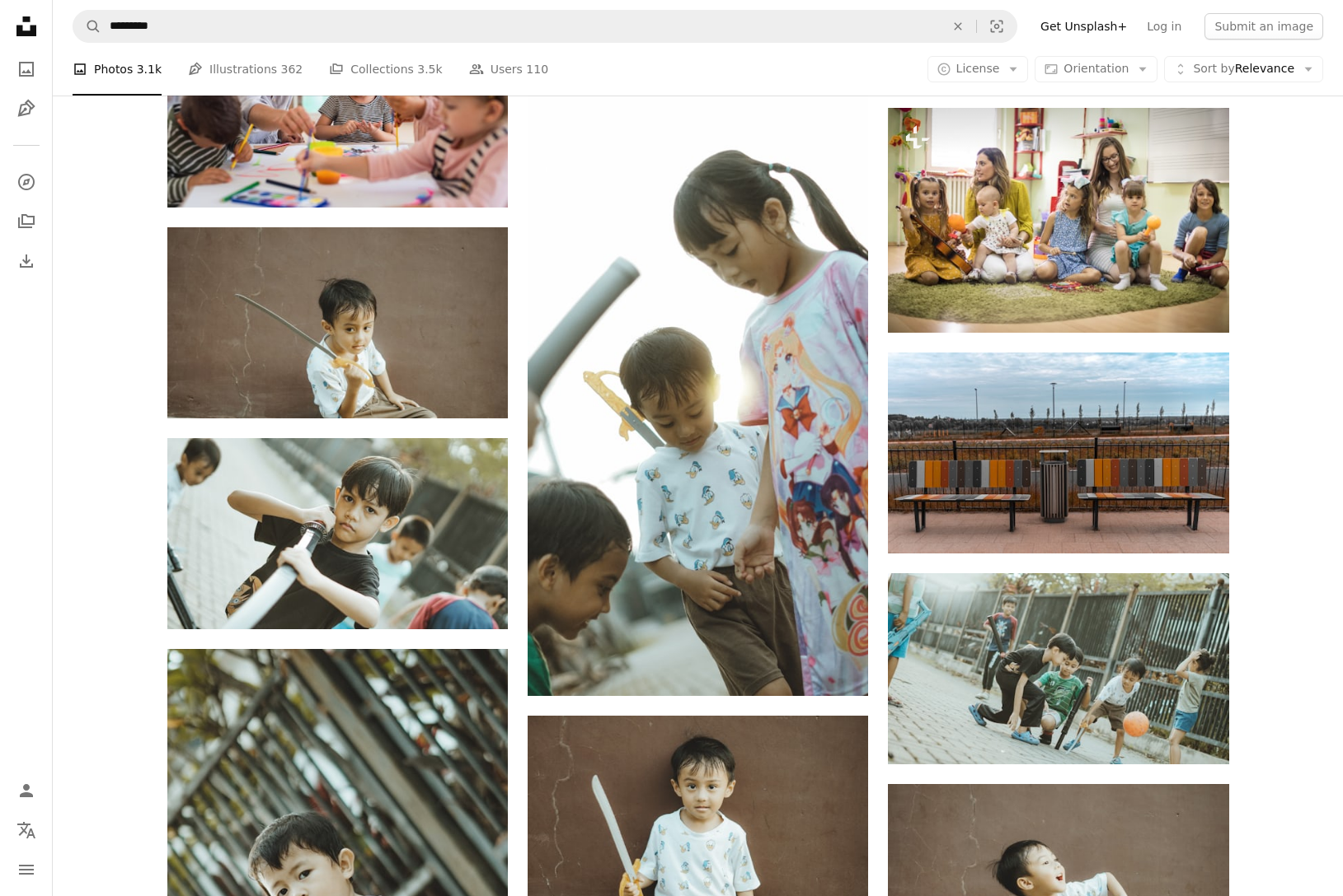
scroll to position [11131, 0]
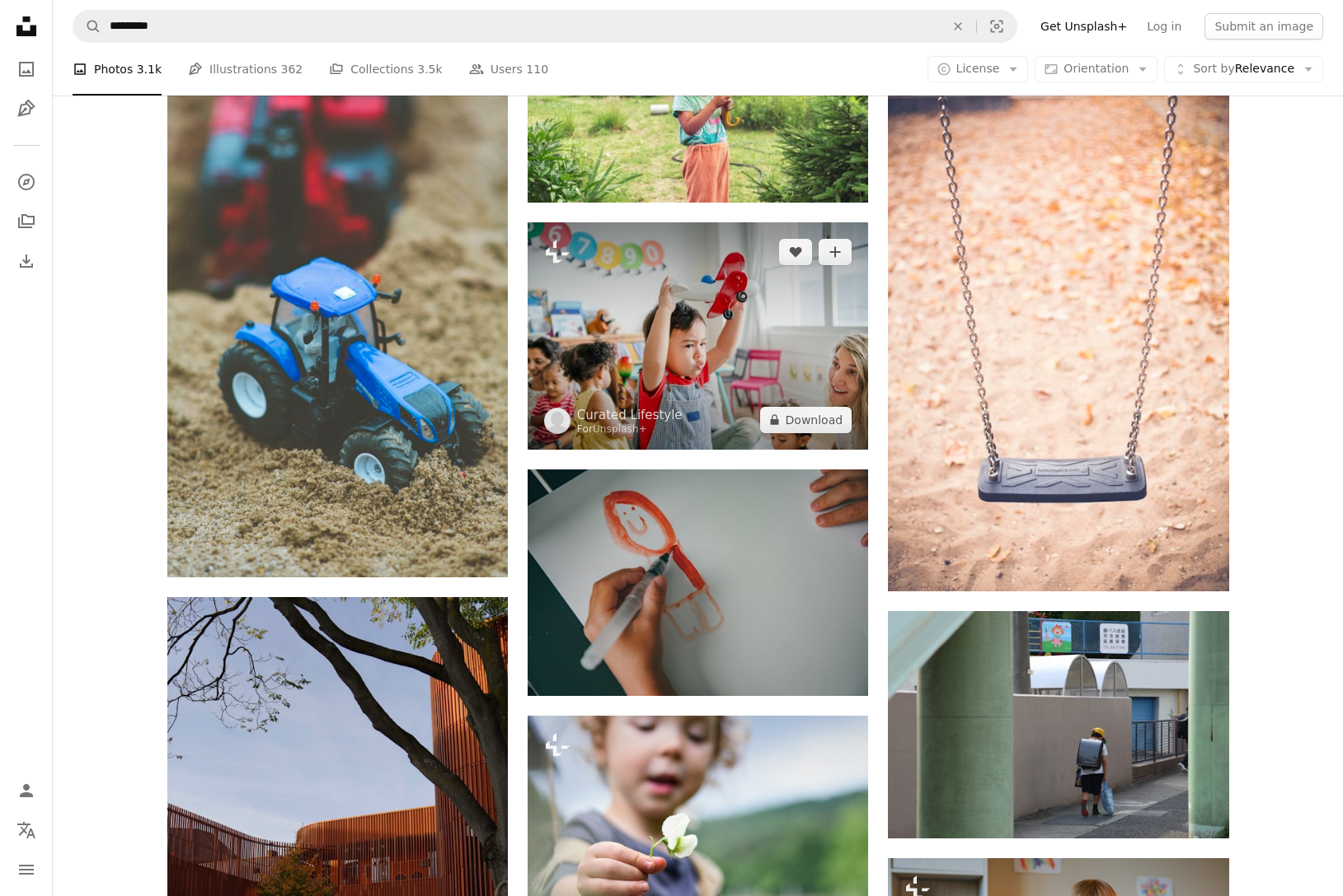
click at [756, 316] on img at bounding box center [698, 335] width 341 height 226
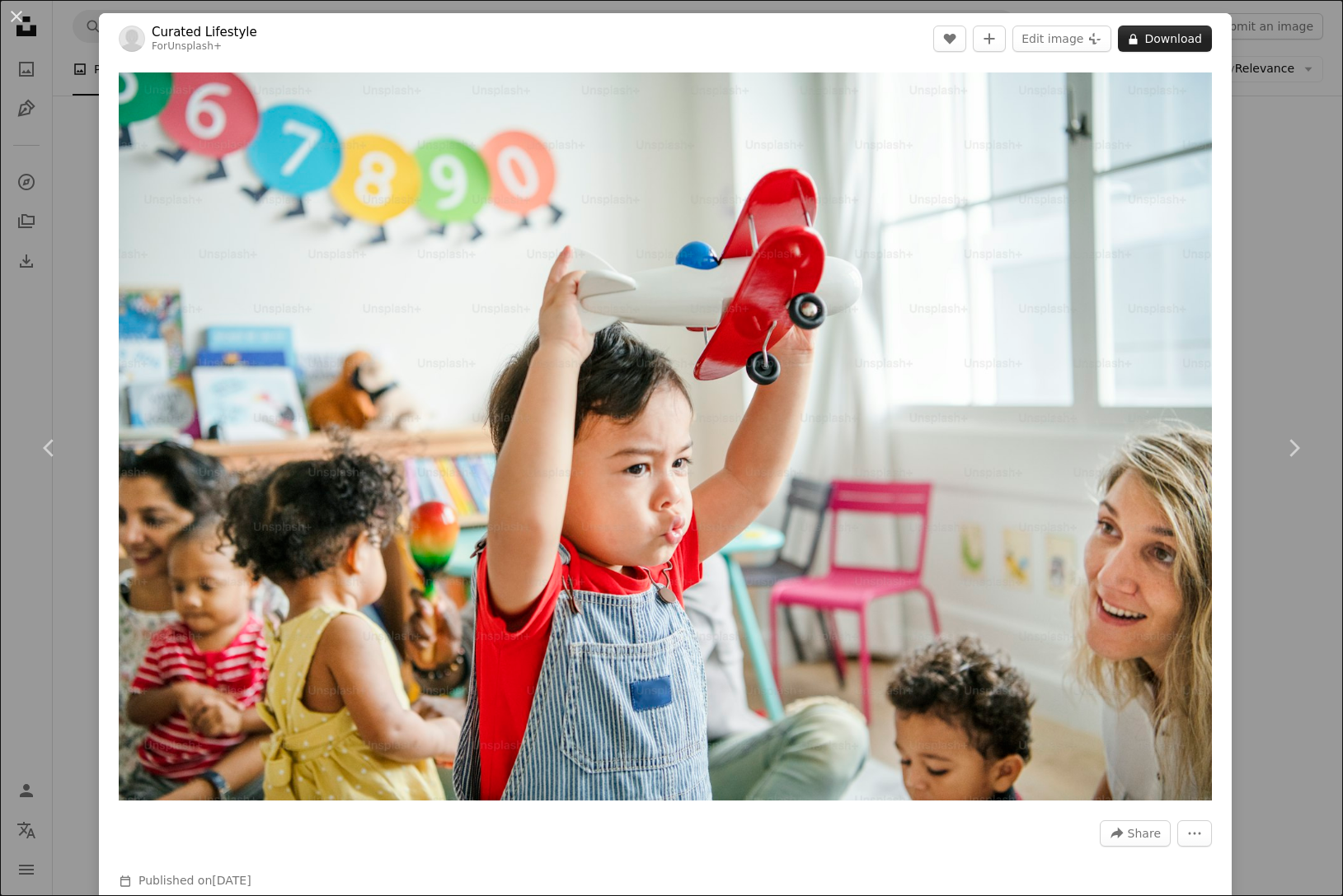
click at [948, 40] on button "A lock Download" at bounding box center [1165, 38] width 94 height 26
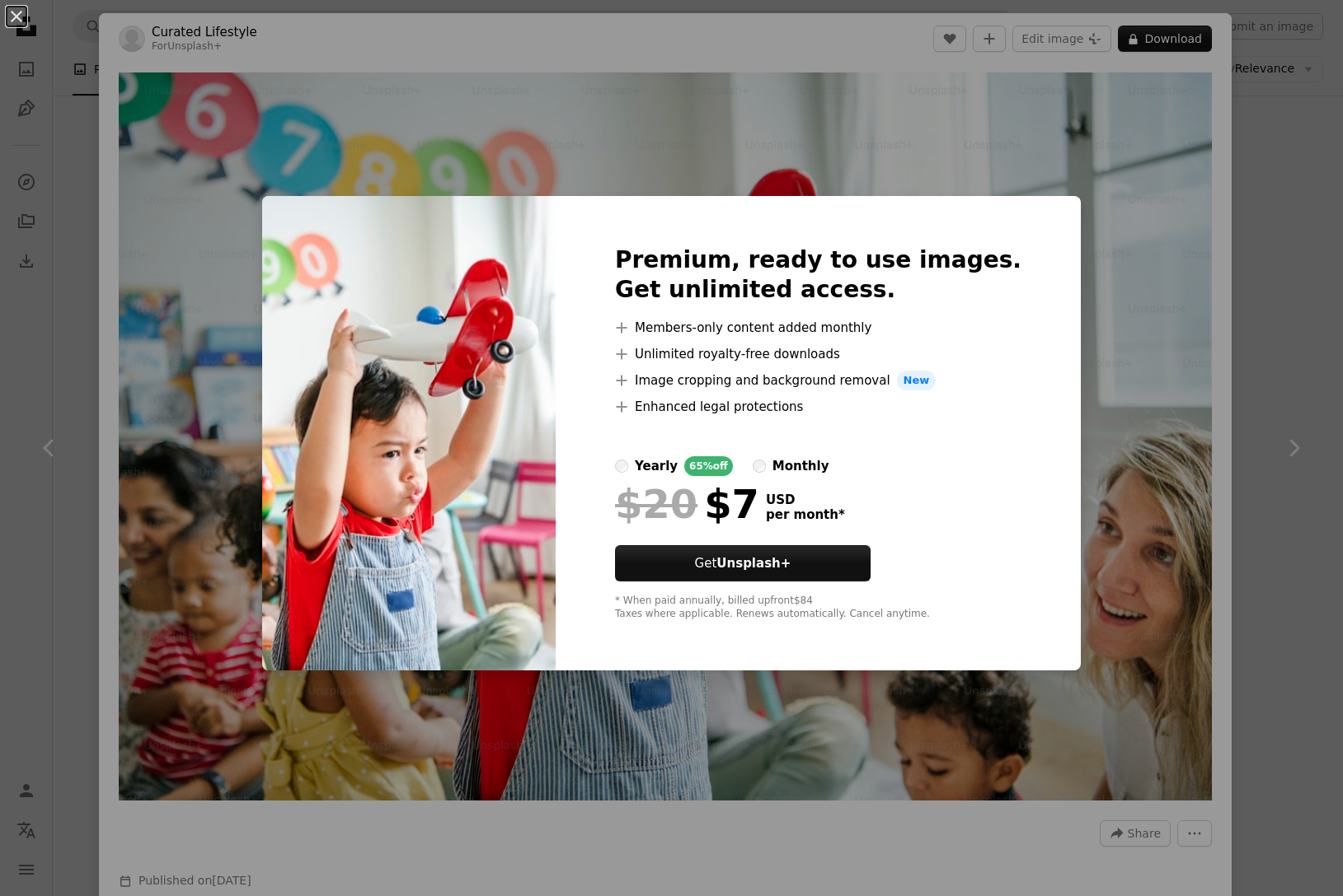
click at [948, 148] on div "An X shape Premium, ready to use images. Get unlimited access. A plus sign Memb…" at bounding box center [671, 448] width 1343 height 896
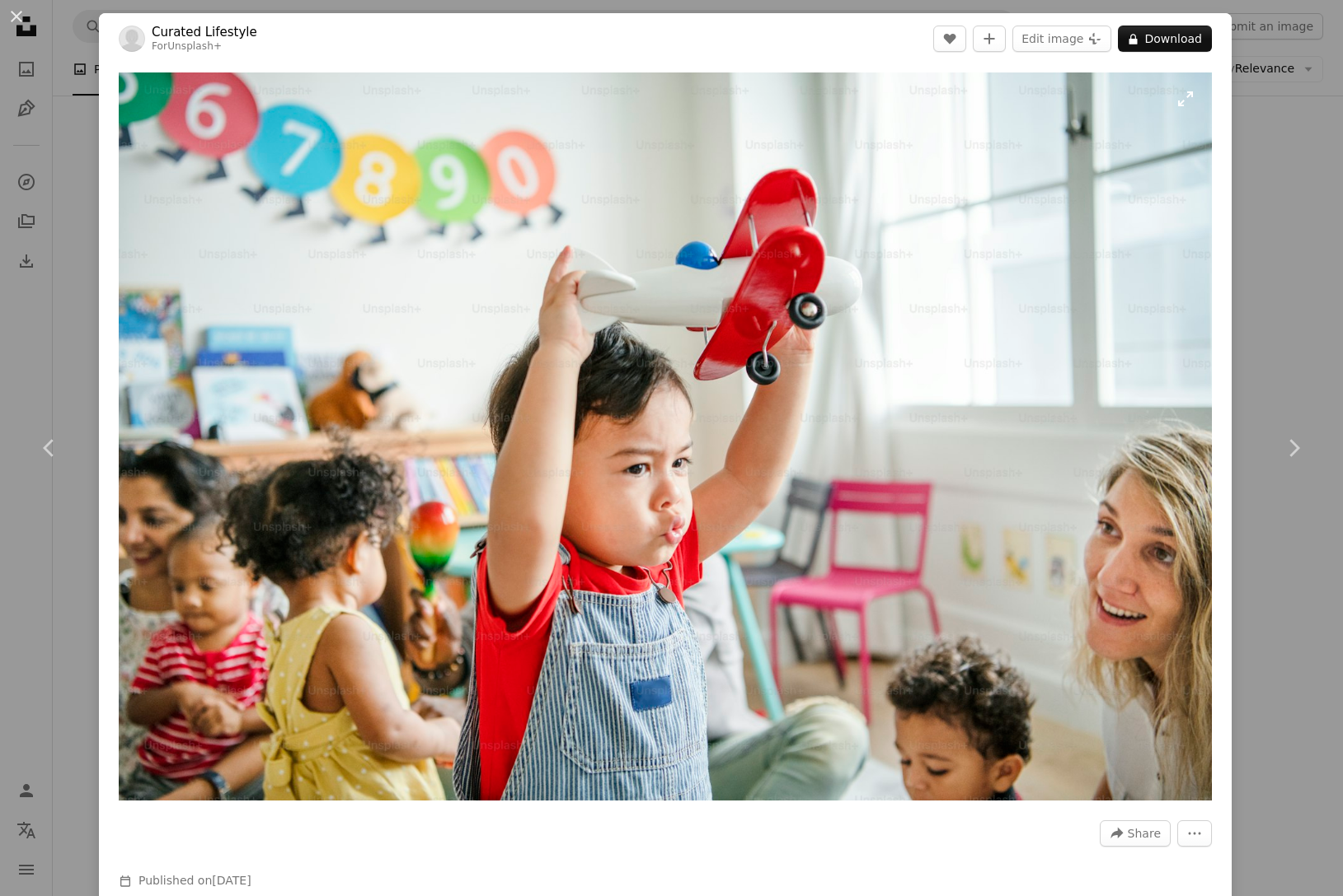
click at [948, 94] on img "Zoom in on this image" at bounding box center [665, 437] width 1093 height 728
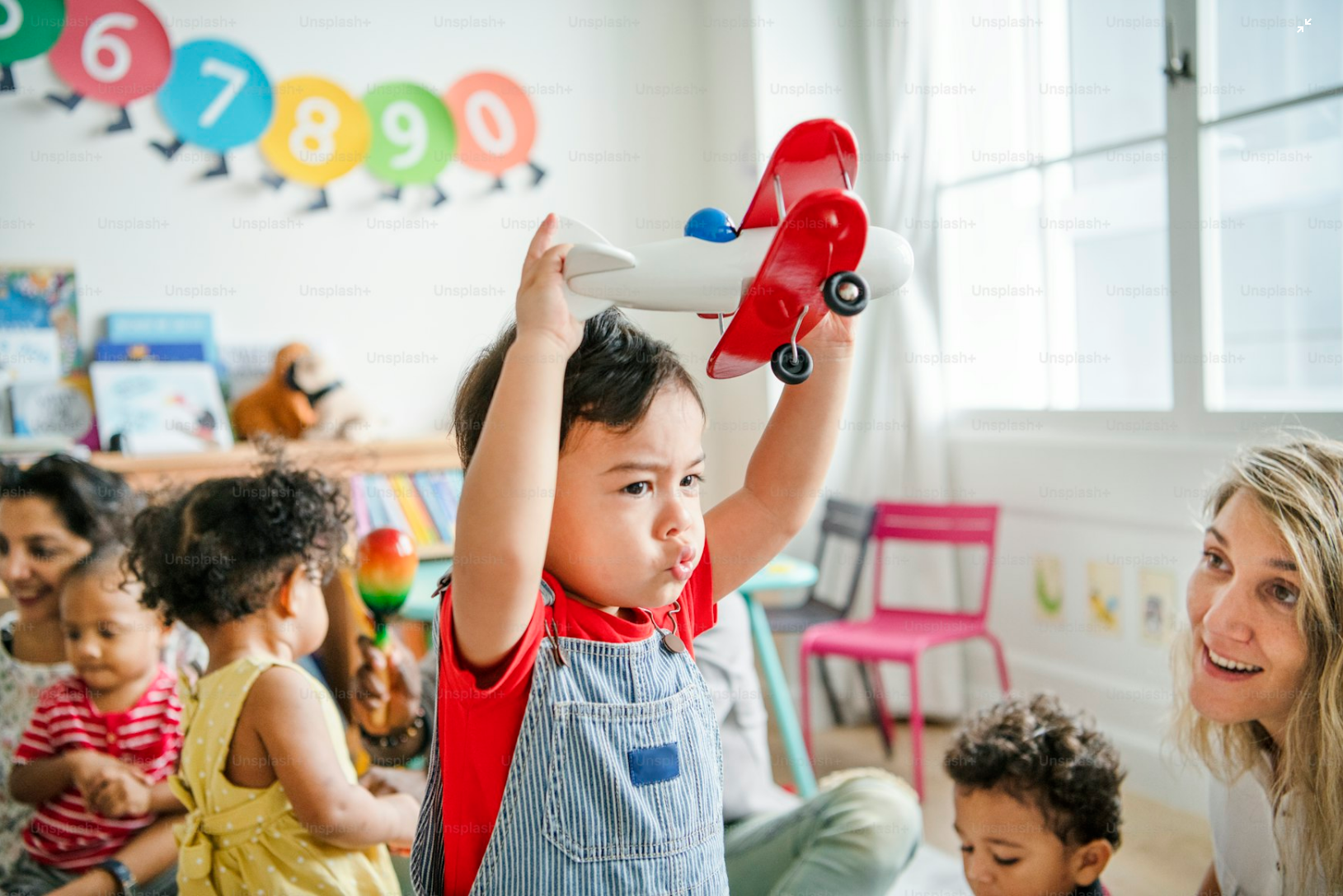
click at [948, 26] on img "Zoom out on this image" at bounding box center [671, 447] width 1345 height 895
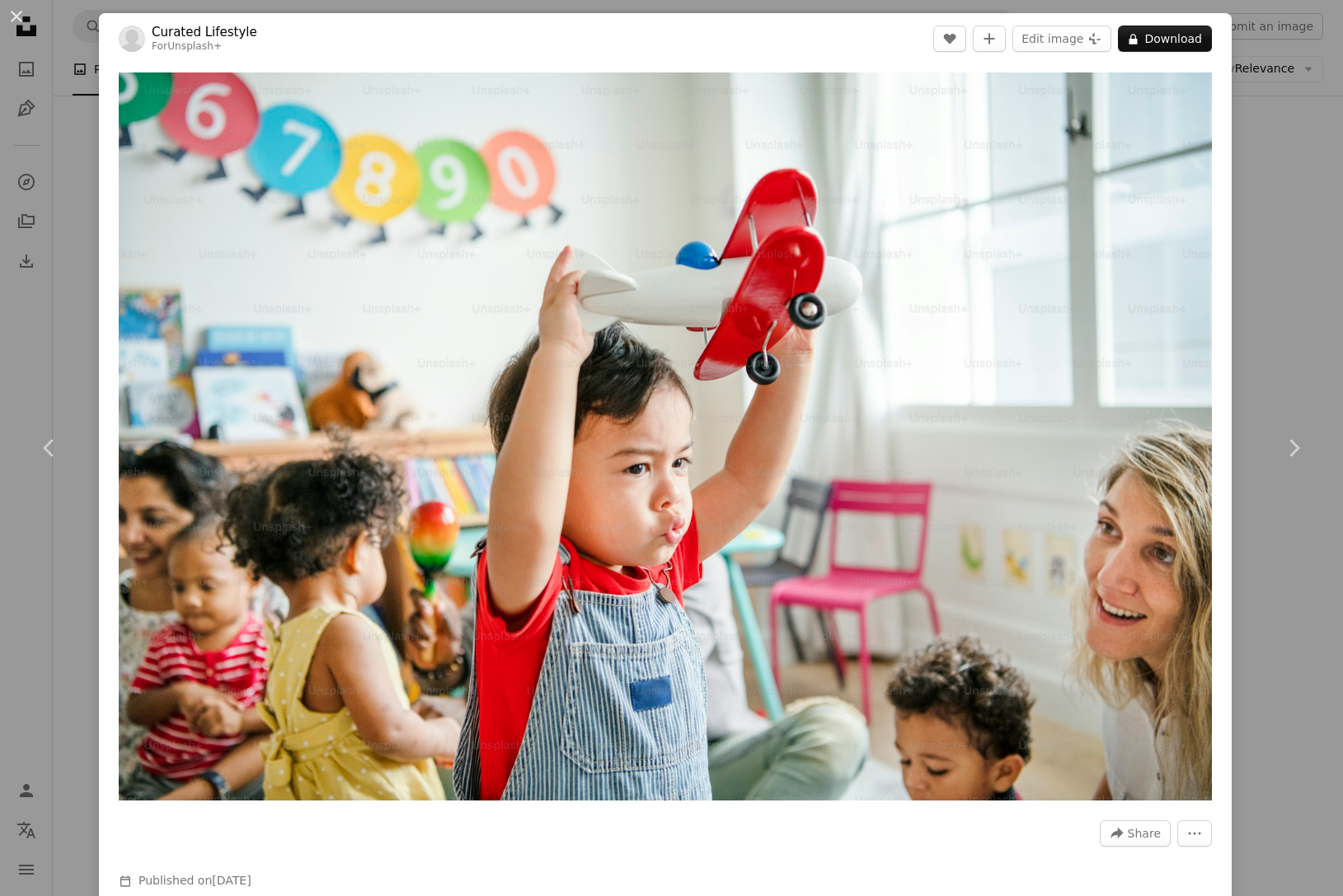
click at [948, 150] on div "An X shape Chevron left Chevron right Curated Lifestyle For Unsplash+ A heart A…" at bounding box center [671, 448] width 1343 height 896
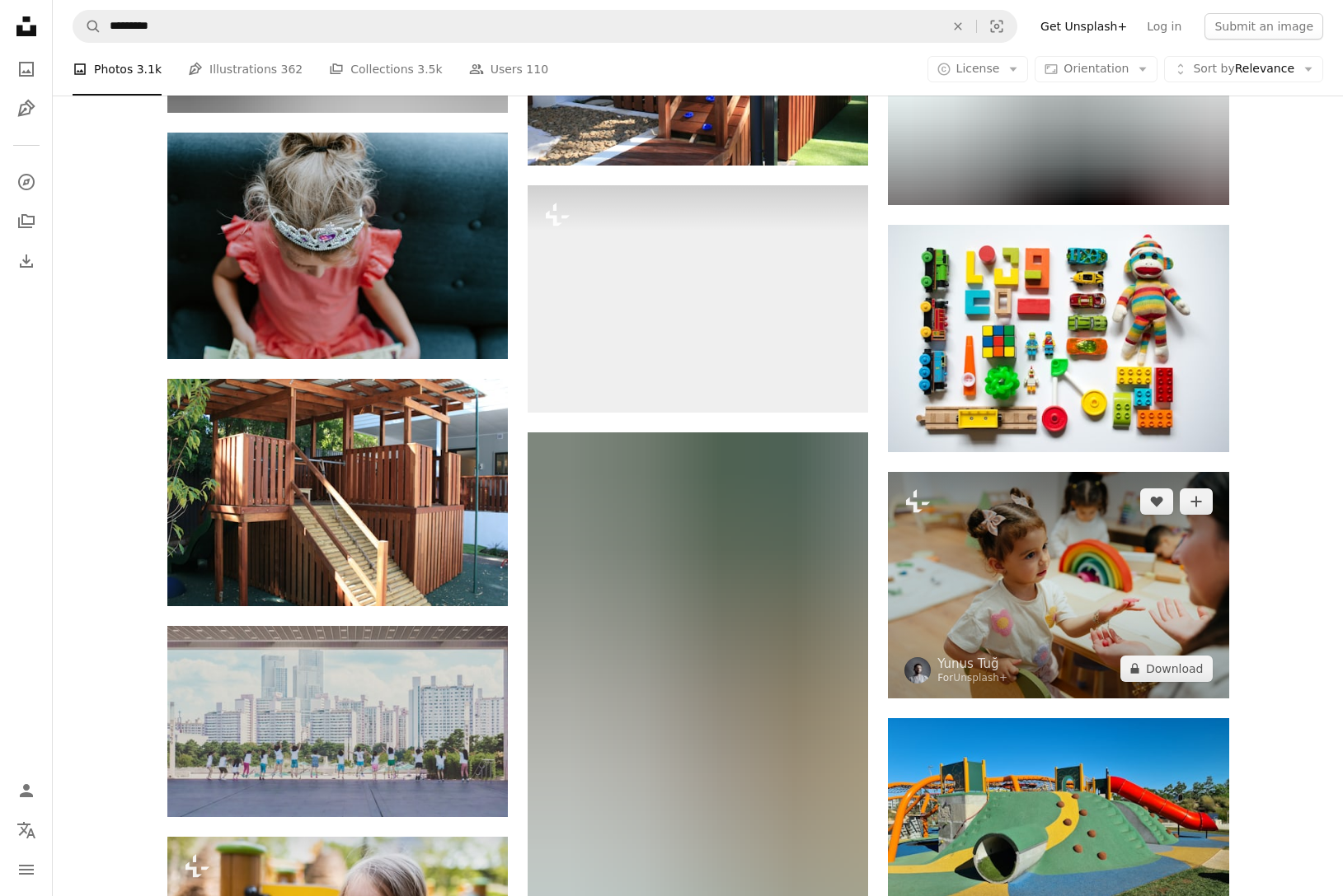
scroll to position [17087, 0]
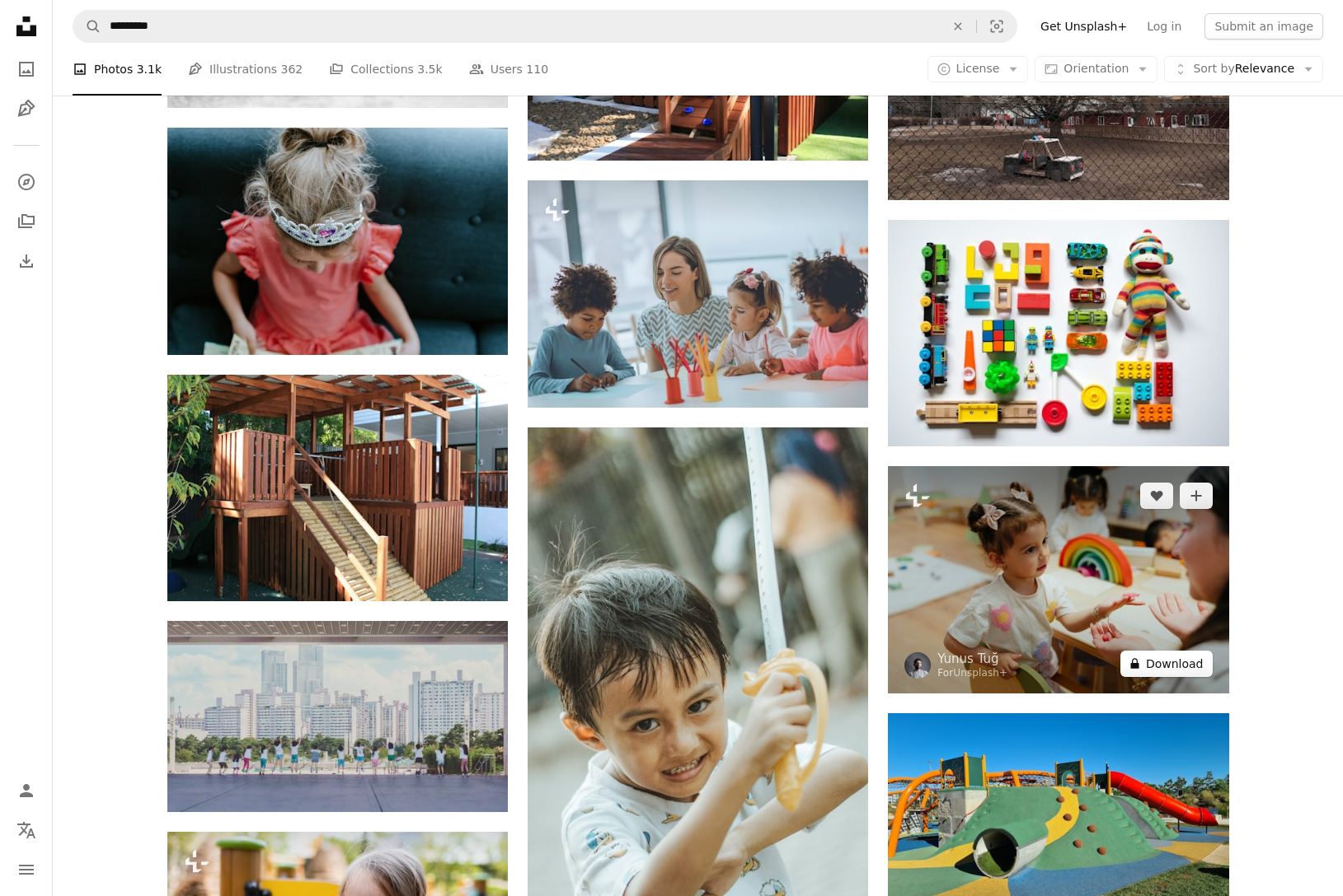
click at [948, 656] on button "A lock Download" at bounding box center [1166, 664] width 93 height 26
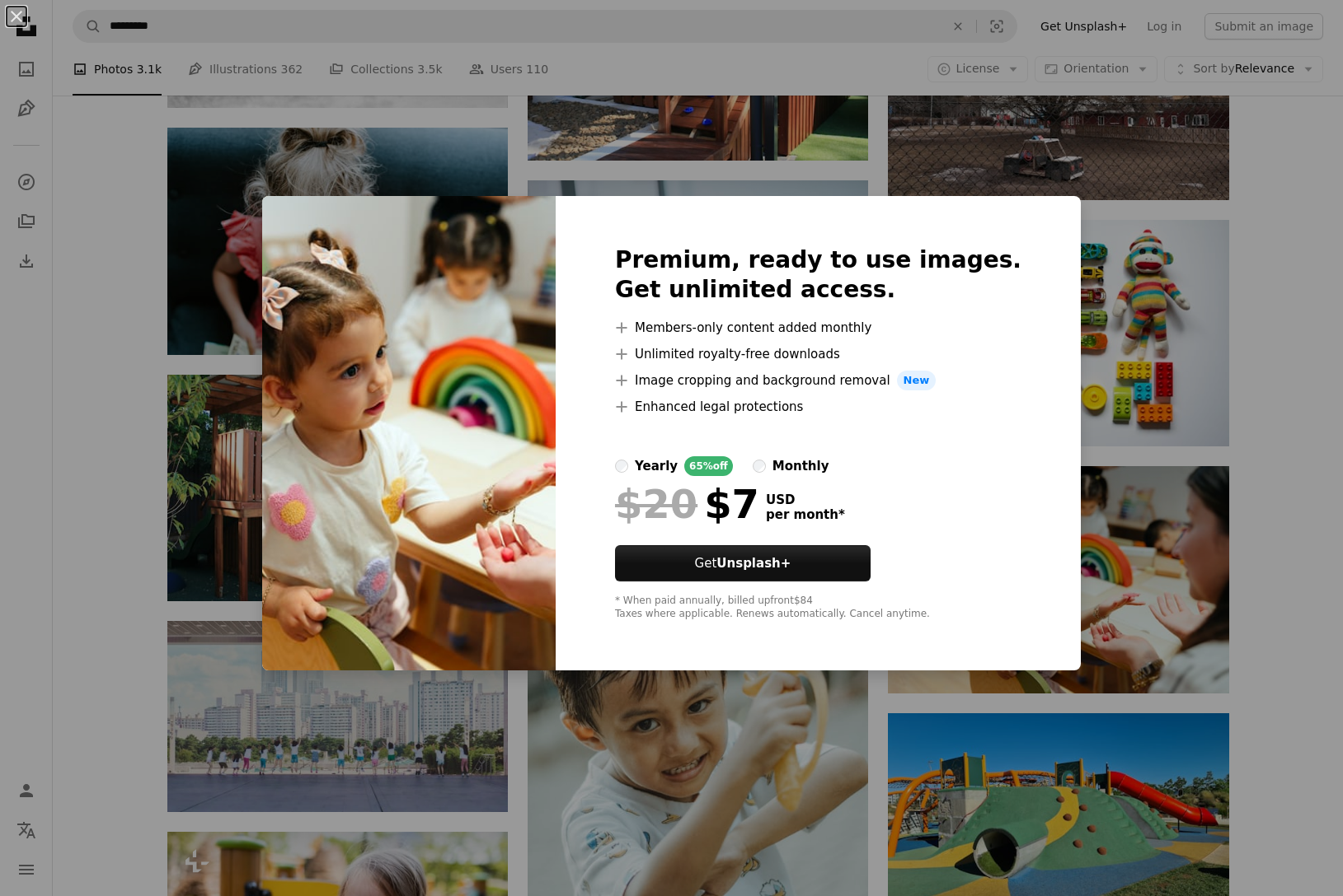
click at [948, 307] on div "An X shape Premium, ready to use images. Get unlimited access. A plus sign Memb…" at bounding box center [671, 448] width 1343 height 896
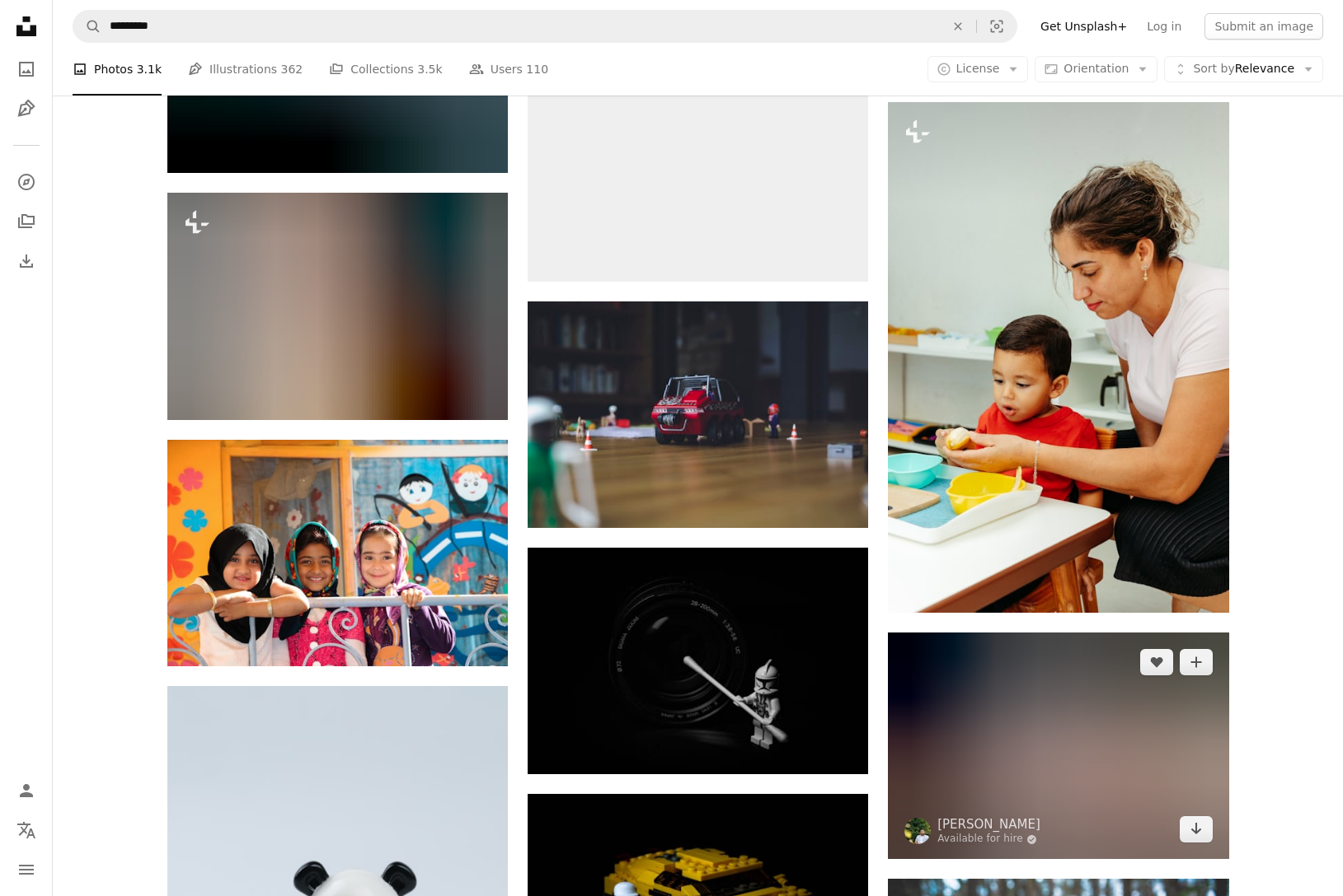
scroll to position [23751, 0]
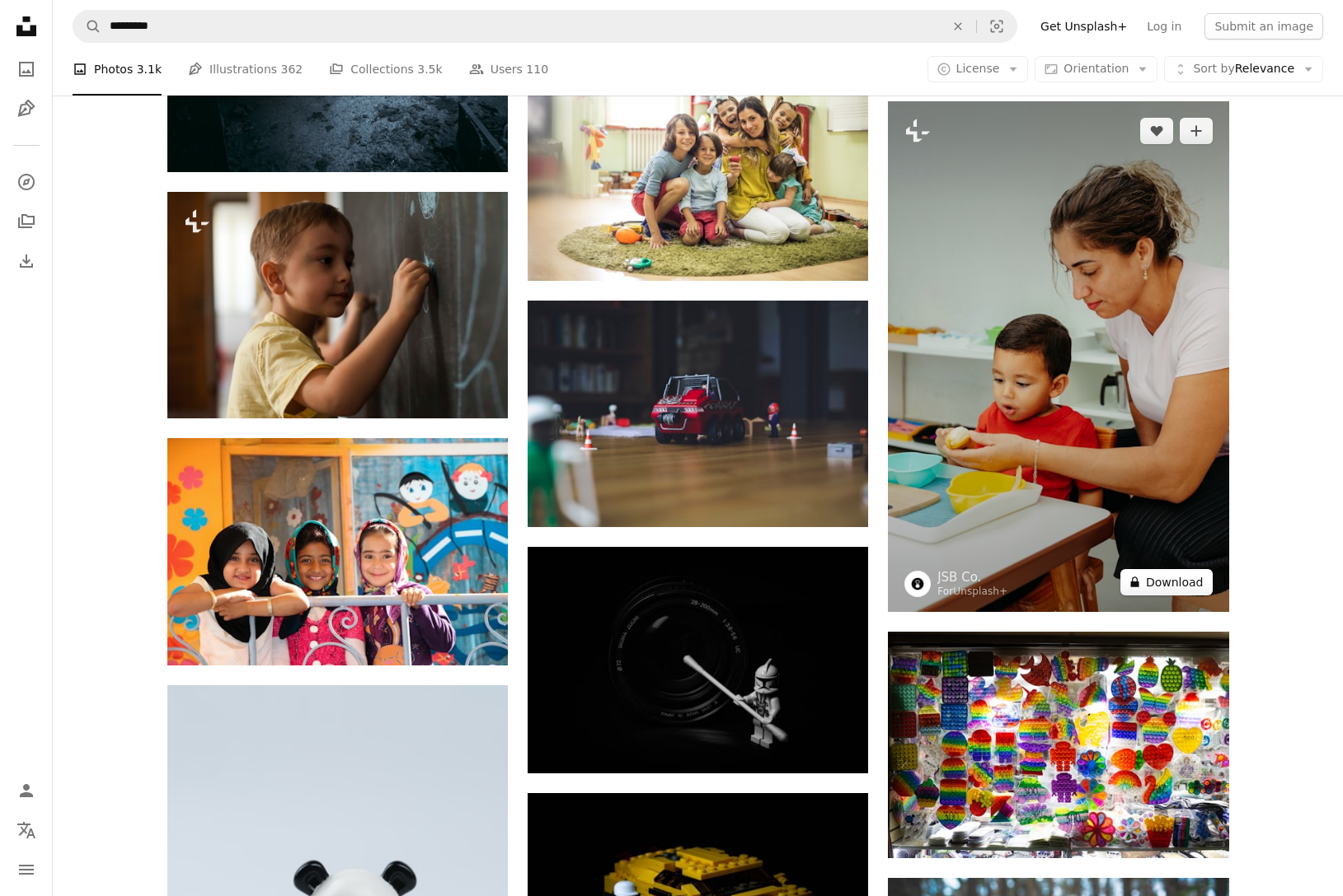
click at [948, 587] on button "A lock Download" at bounding box center [1166, 582] width 93 height 26
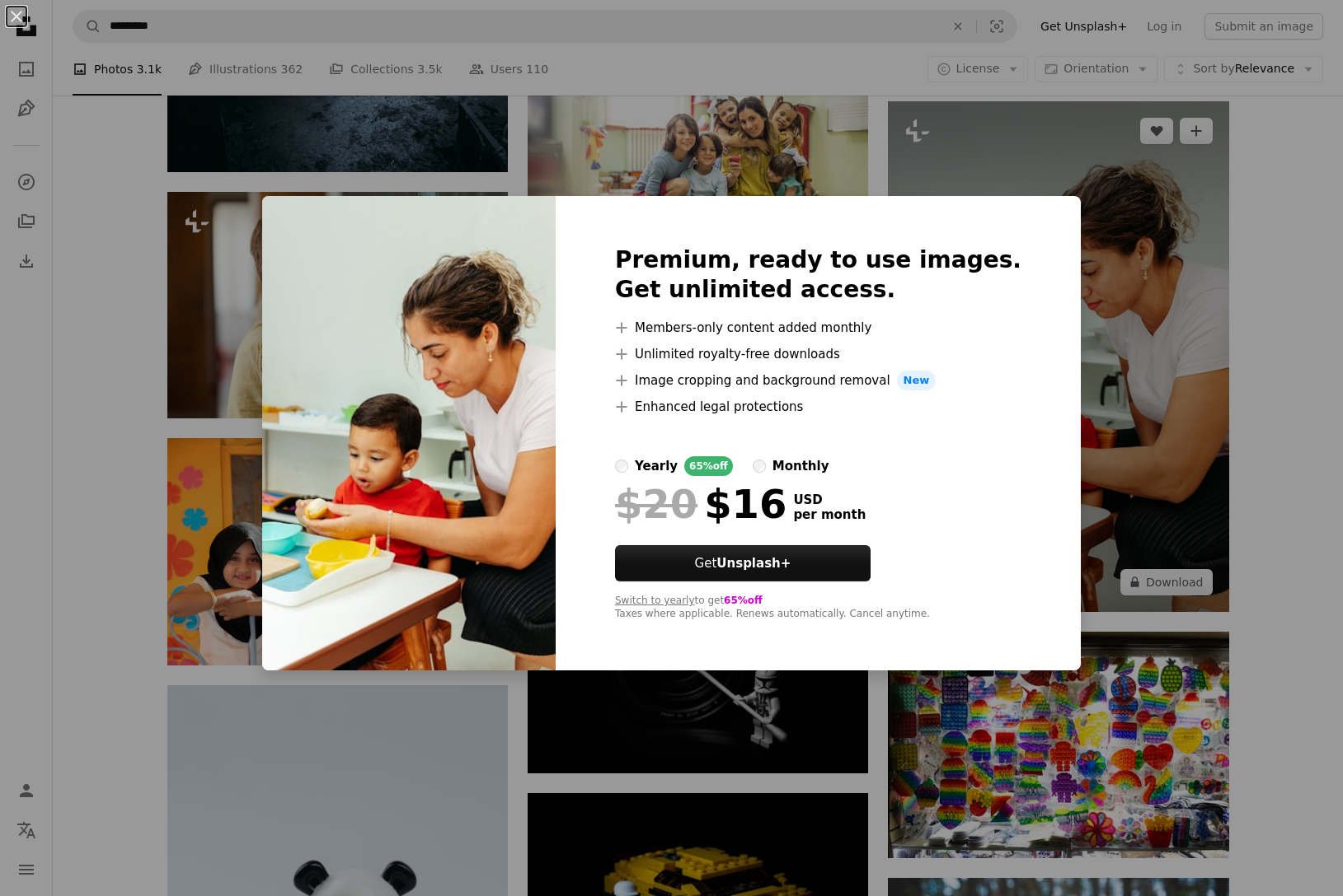
drag, startPoint x: 993, startPoint y: 166, endPoint x: 993, endPoint y: 180, distance: 14.0
click at [948, 166] on div "An X shape Premium, ready to use images. Get unlimited access. A plus sign Memb…" at bounding box center [671, 448] width 1343 height 896
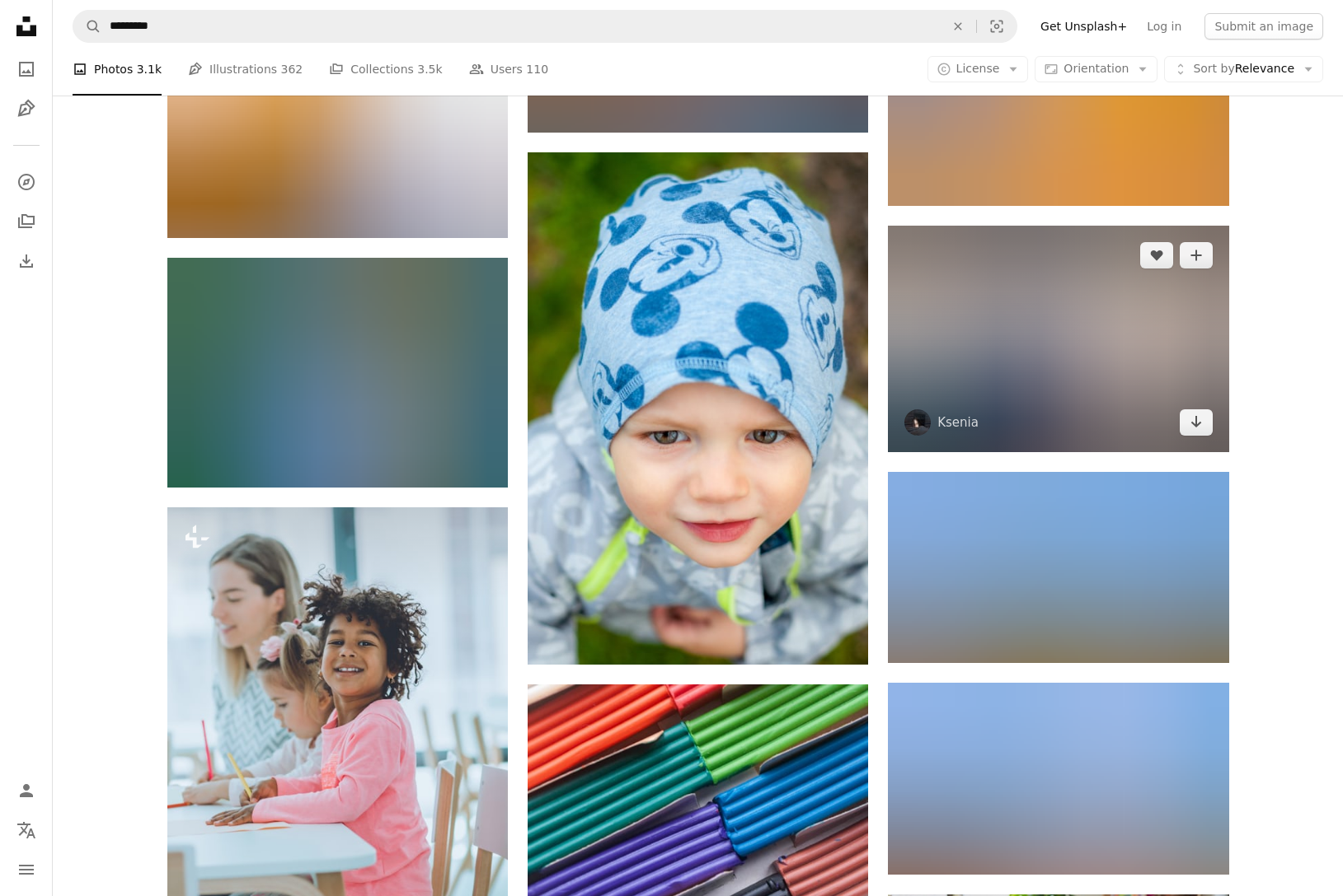
scroll to position [27879, 0]
